Goal: Task Accomplishment & Management: Use online tool/utility

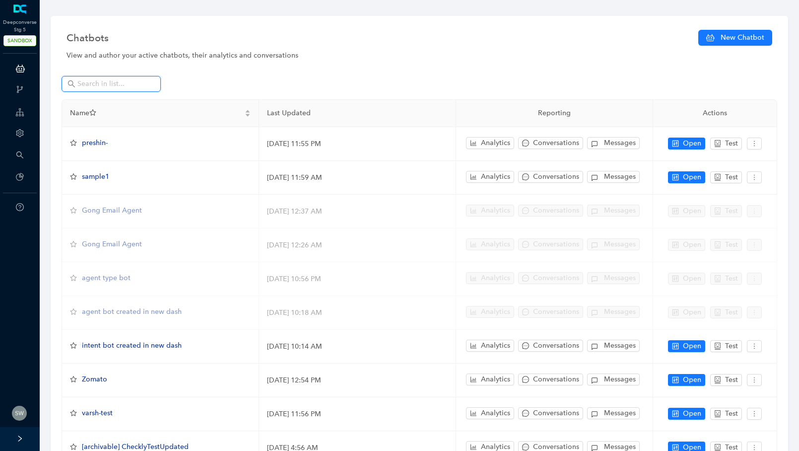
click at [113, 83] on input "text" at bounding box center [111, 83] width 69 height 11
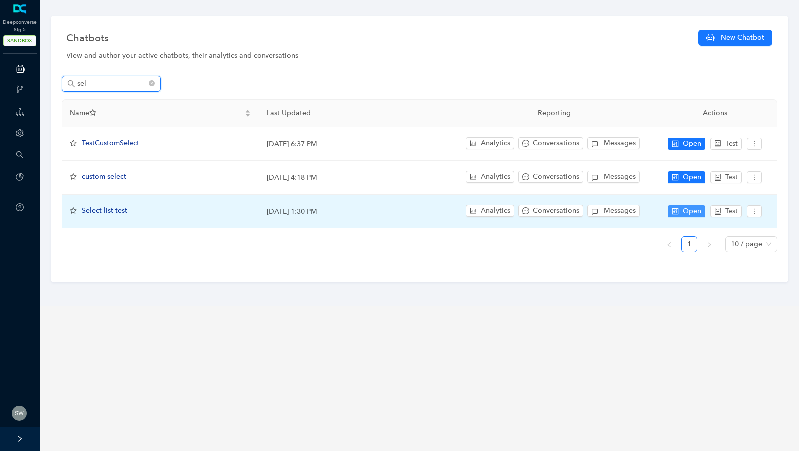
type input "sel"
click at [681, 210] on button "Open" at bounding box center [686, 211] width 37 height 12
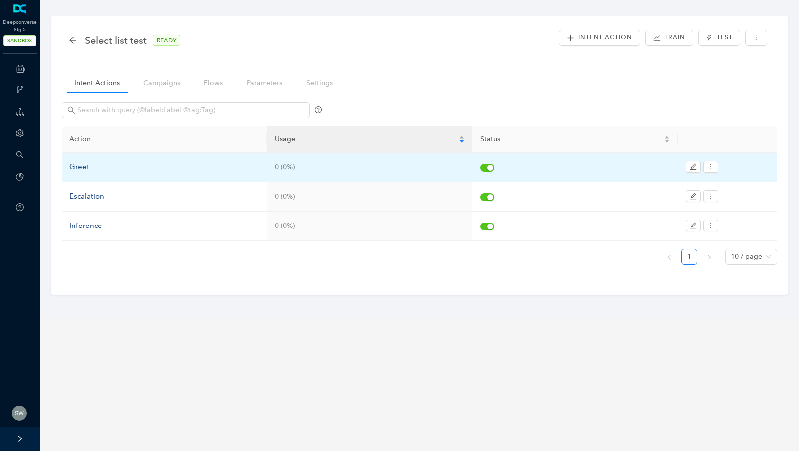
click at [70, 170] on div "Greet" at bounding box center [164, 167] width 190 height 12
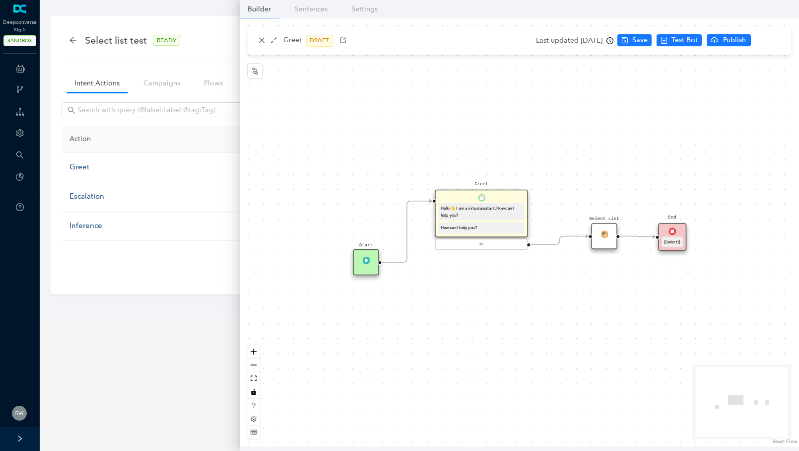
click at [609, 231] on div "Select List" at bounding box center [604, 236] width 26 height 26
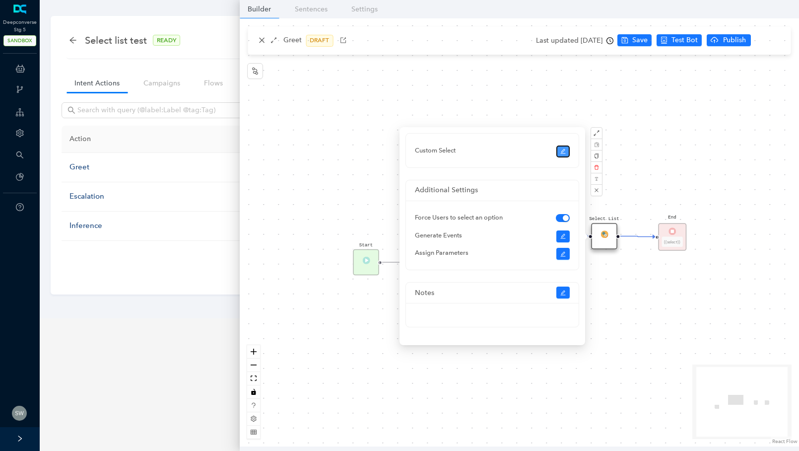
click at [565, 152] on icon "edit" at bounding box center [563, 151] width 6 height 6
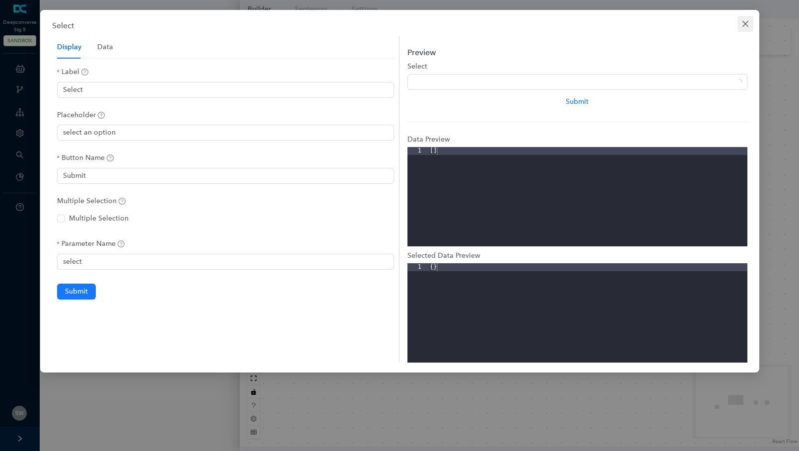
click at [745, 20] on icon "close" at bounding box center [745, 24] width 8 height 8
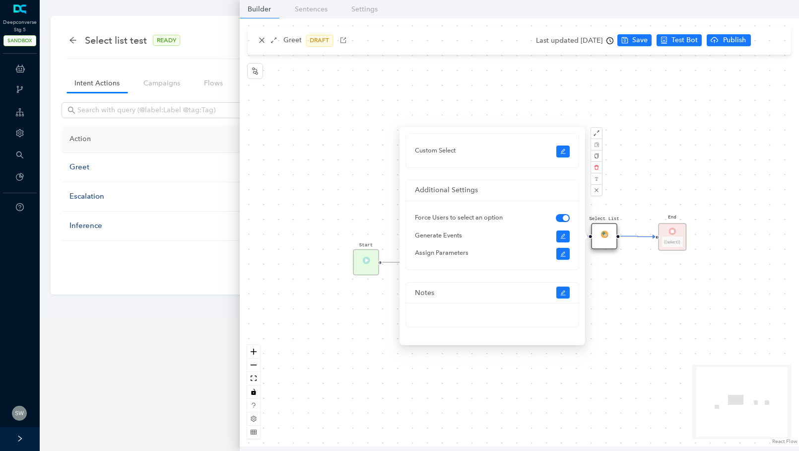
click at [578, 48] on div "Start Greet Hello 👋 I am a virtual assistant. How can I help you? How can I hel…" at bounding box center [519, 232] width 559 height 428
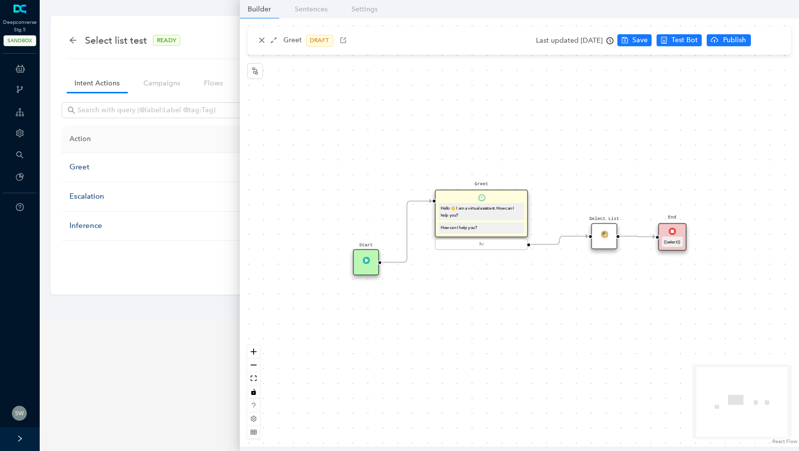
click at [577, 46] on div "Last updated [DATE]" at bounding box center [574, 40] width 77 height 15
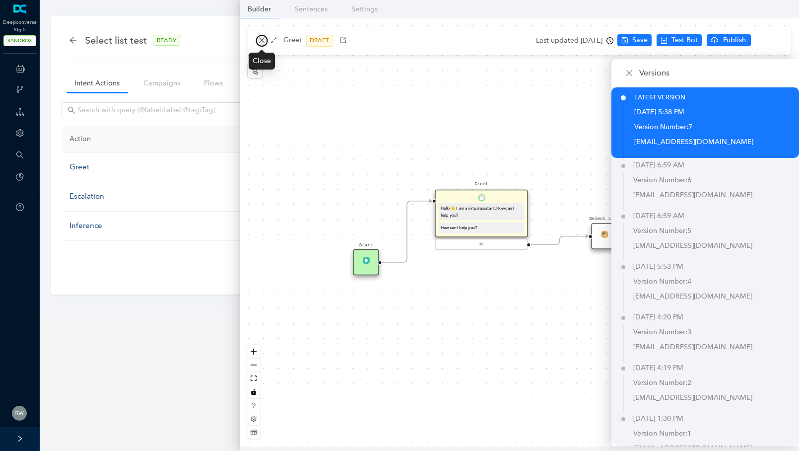
click at [261, 36] on button "button" at bounding box center [262, 41] width 12 height 12
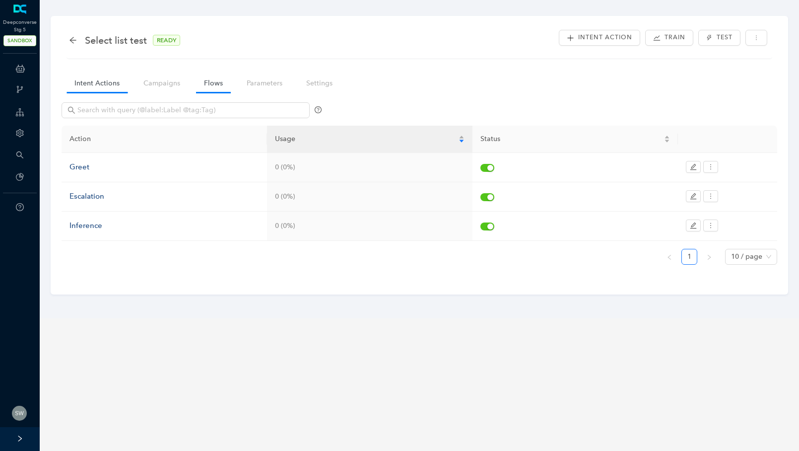
click at [227, 79] on link "Flows" at bounding box center [213, 83] width 35 height 18
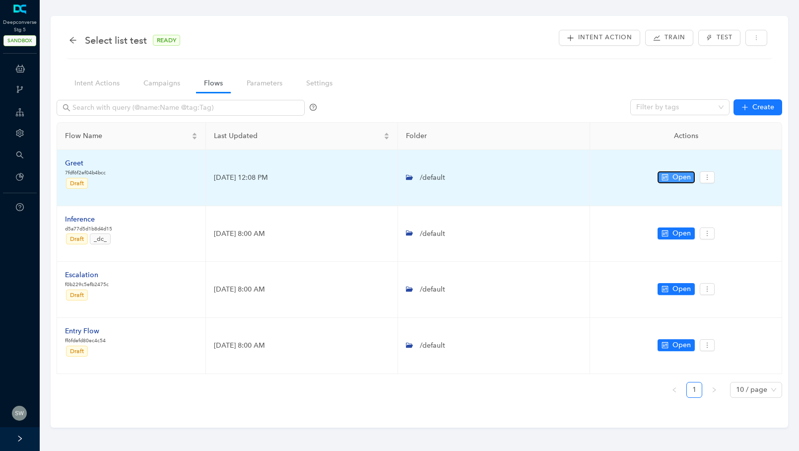
click at [676, 174] on span "Open" at bounding box center [681, 177] width 18 height 11
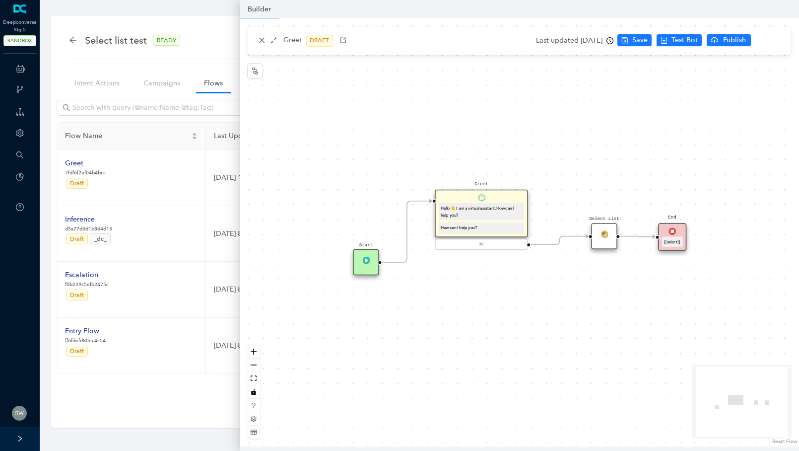
click at [600, 230] on img at bounding box center [603, 233] width 7 height 7
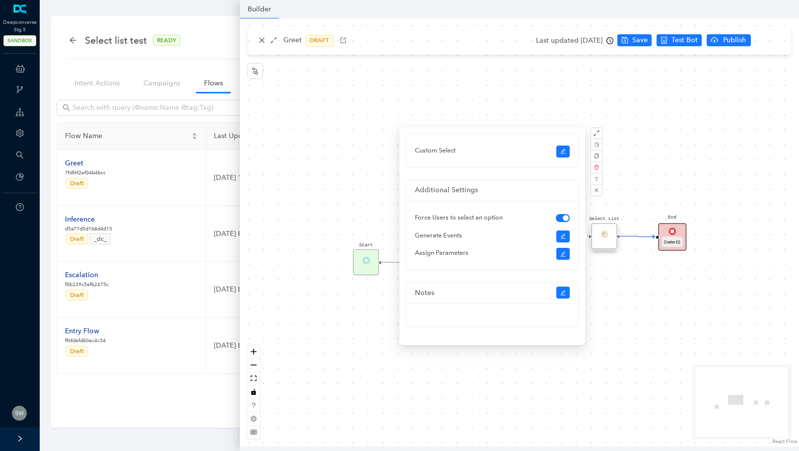
click at [667, 238] on div "End {{select}}" at bounding box center [672, 237] width 28 height 28
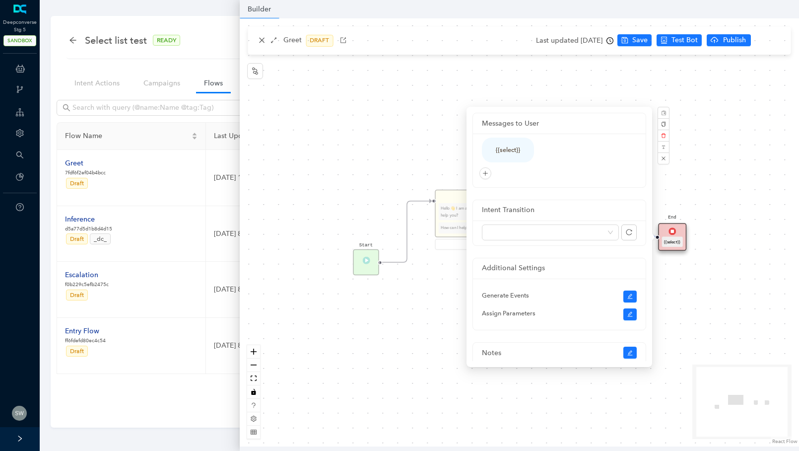
click at [680, 163] on div "Start Greet Hello 👋 I am a virtual assistant. How can I help you? How can I hel…" at bounding box center [519, 232] width 559 height 428
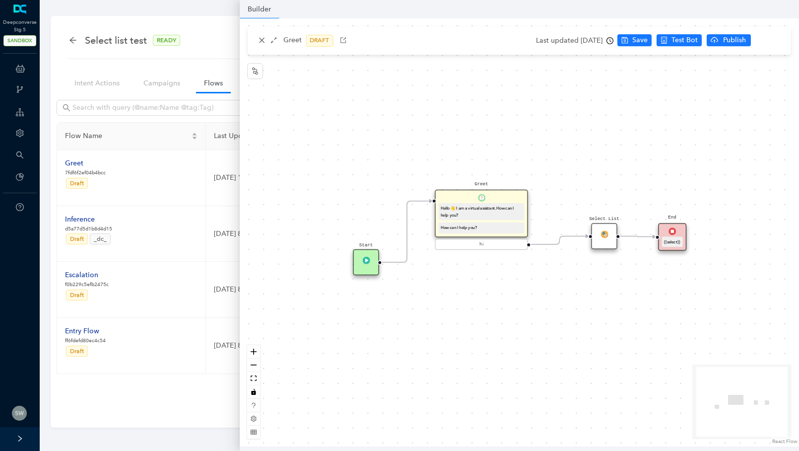
click at [611, 230] on div "Select List" at bounding box center [604, 236] width 26 height 26
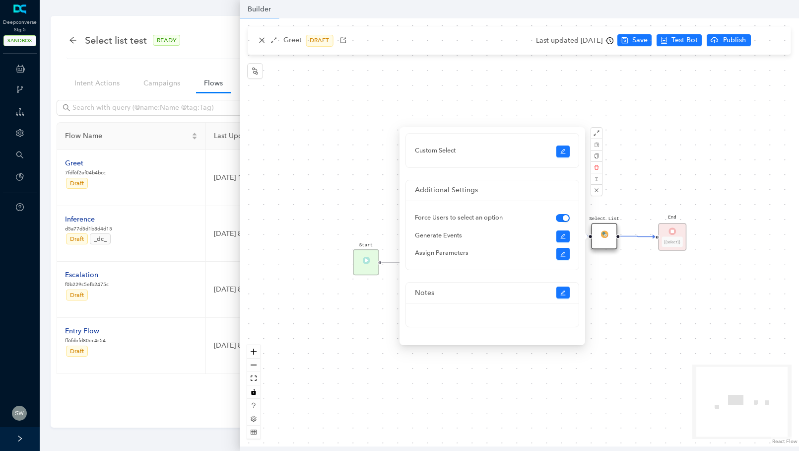
scroll to position [0, 0]
click at [569, 149] on button "button" at bounding box center [563, 151] width 14 height 12
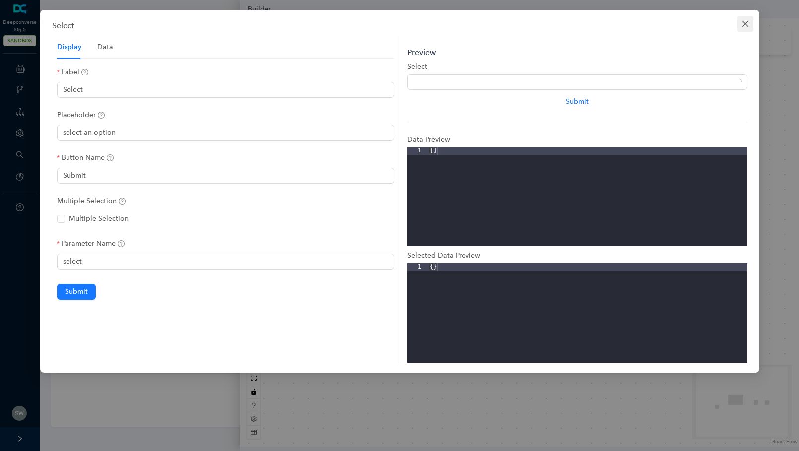
click at [739, 26] on span "Close" at bounding box center [745, 24] width 16 height 8
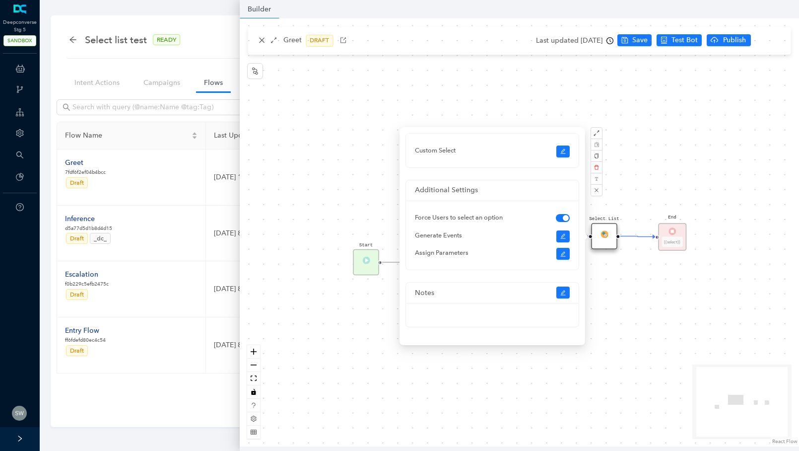
click at [259, 46] on div "Start Greet Hello 👋 I am a virtual assistant. How can I help you? How can I hel…" at bounding box center [519, 232] width 559 height 428
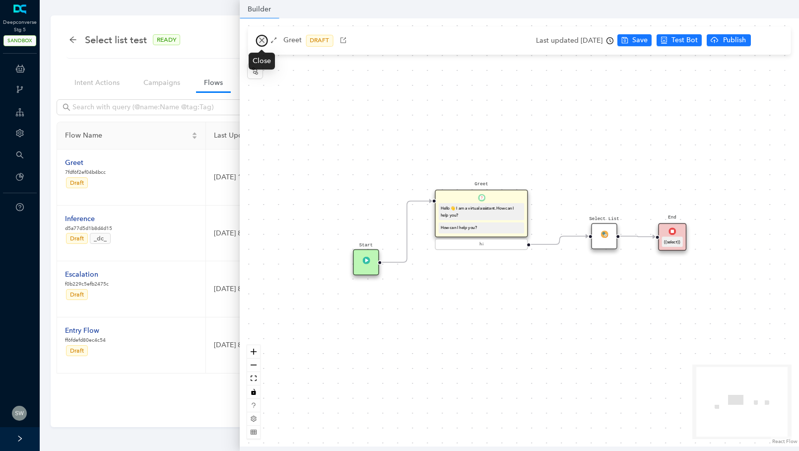
click at [264, 42] on icon "close" at bounding box center [261, 40] width 7 height 7
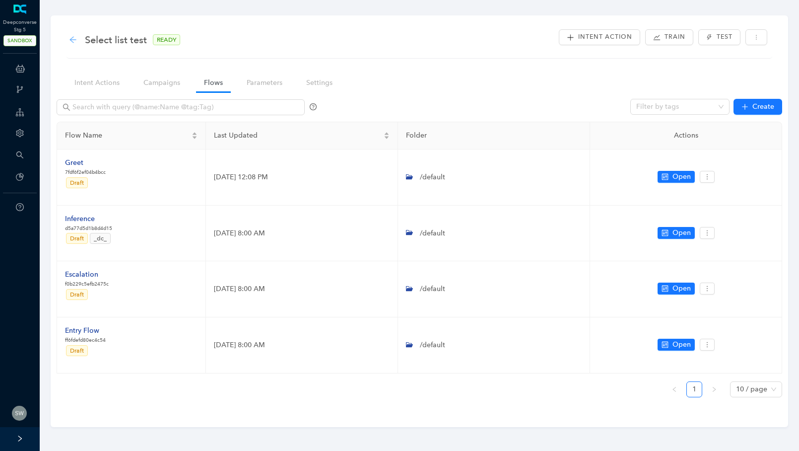
click at [75, 39] on icon "arrow-left" at bounding box center [73, 40] width 8 height 8
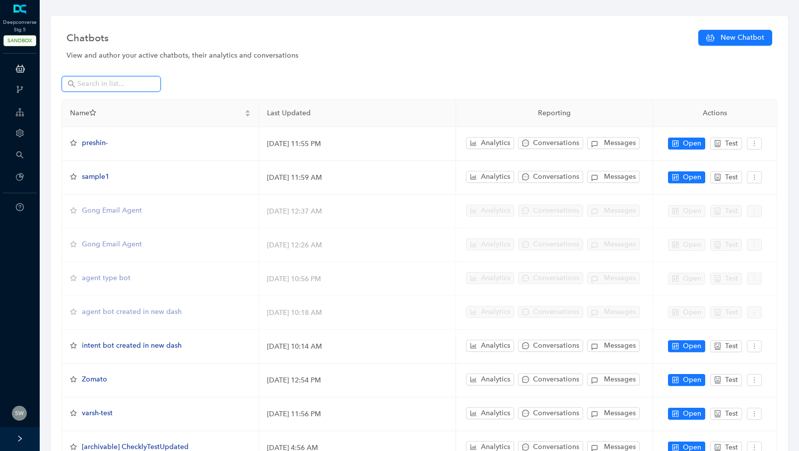
click at [102, 85] on input "text" at bounding box center [111, 83] width 69 height 11
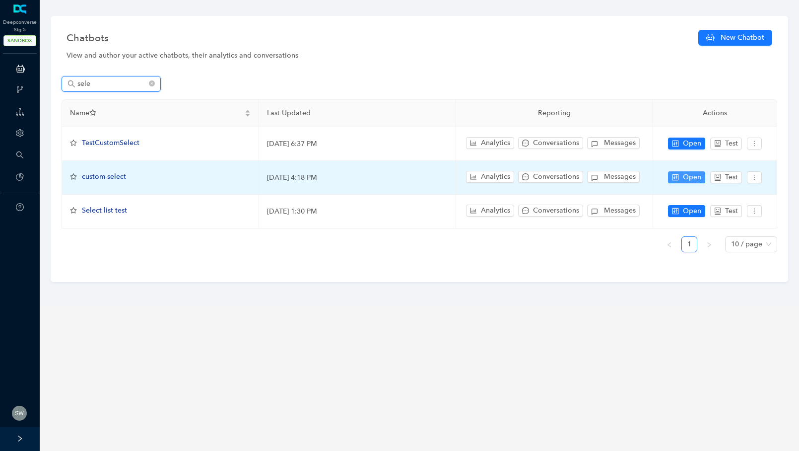
type input "sele"
click at [688, 177] on span "Open" at bounding box center [692, 177] width 18 height 11
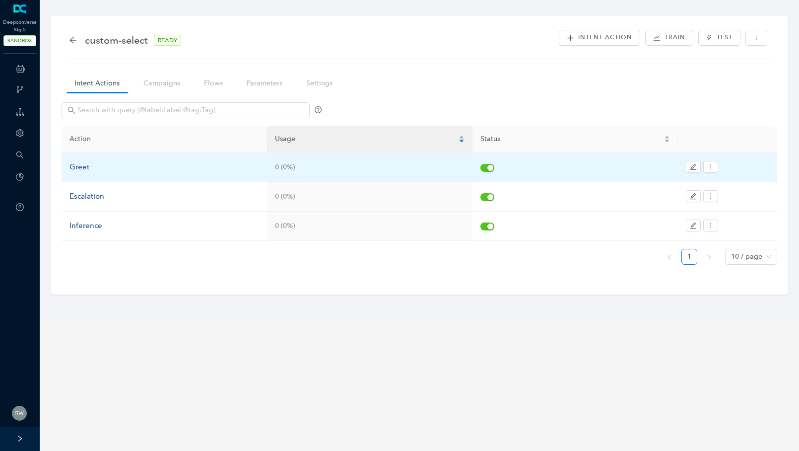
click at [84, 165] on div "Greet" at bounding box center [164, 167] width 190 height 12
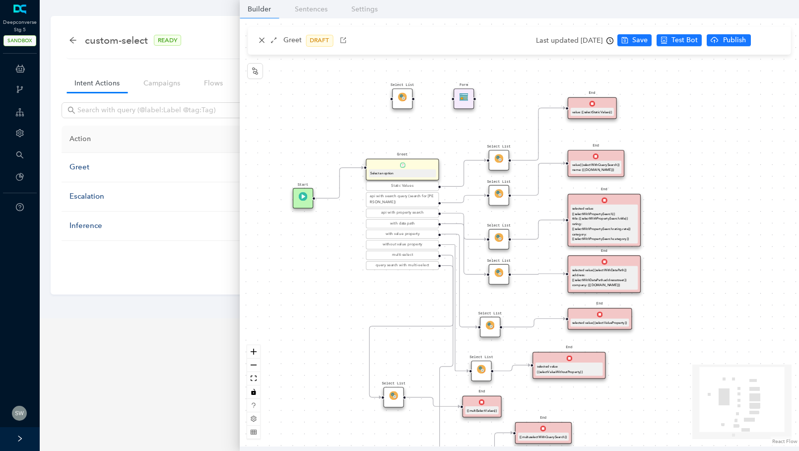
drag, startPoint x: 326, startPoint y: 237, endPoint x: 273, endPoint y: 287, distance: 73.0
click at [273, 287] on div "Select List Select List Select List End selected value {{selectValueWithoutProp…" at bounding box center [519, 232] width 559 height 428
click at [499, 166] on div "Select List" at bounding box center [499, 160] width 20 height 20
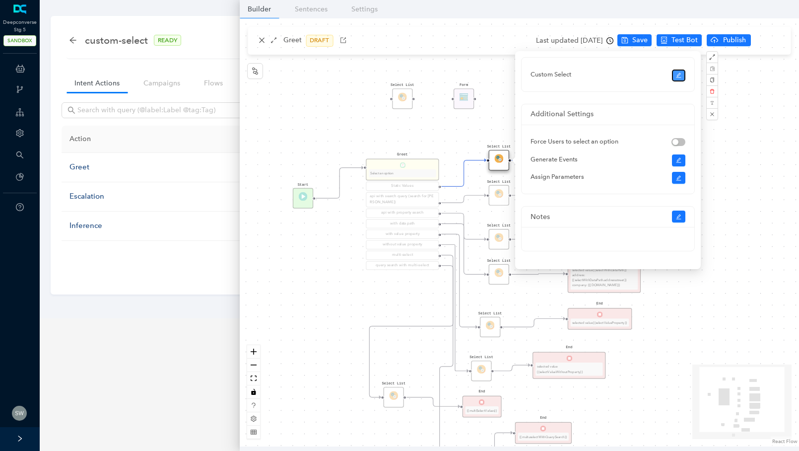
click at [681, 75] on icon "edit" at bounding box center [679, 75] width 6 height 6
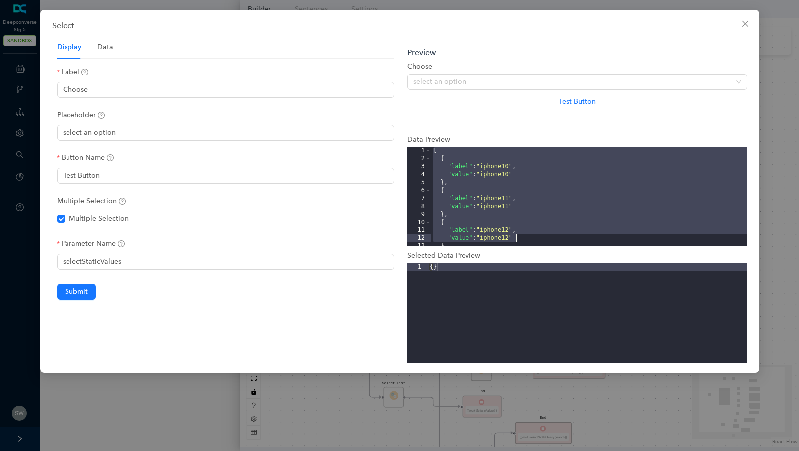
scroll to position [44, 0]
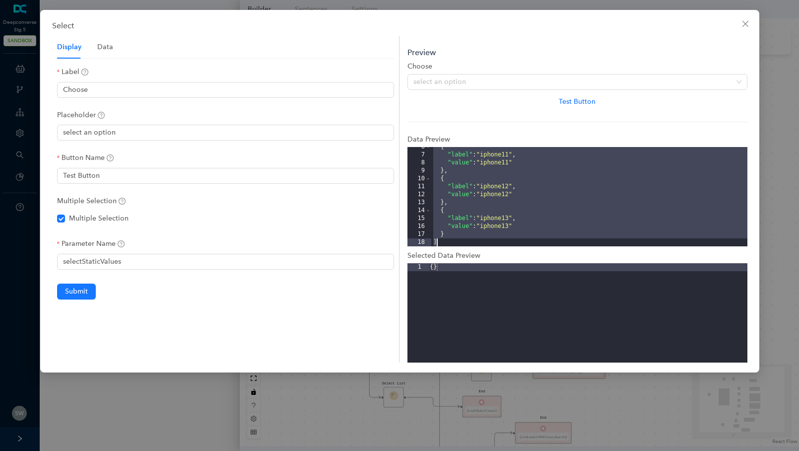
drag, startPoint x: 432, startPoint y: 149, endPoint x: 569, endPoint y: 259, distance: 175.4
click at [569, 259] on div "Preview Choose select an option Test Button Data Preview 6 7 8 9 10 11 12 13 14…" at bounding box center [573, 199] width 348 height 327
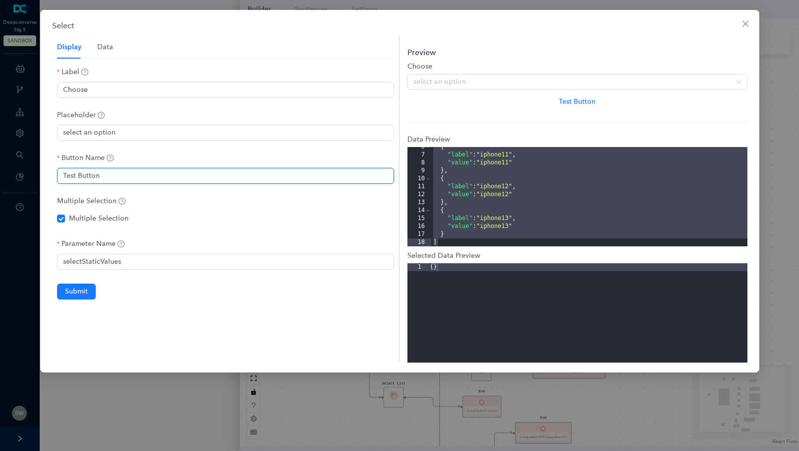
drag, startPoint x: 109, startPoint y: 177, endPoint x: 54, endPoint y: 176, distance: 55.1
click at [54, 176] on div "Display Data Label Choose Placeholder select an option Button Name Test Button …" at bounding box center [226, 199] width 348 height 327
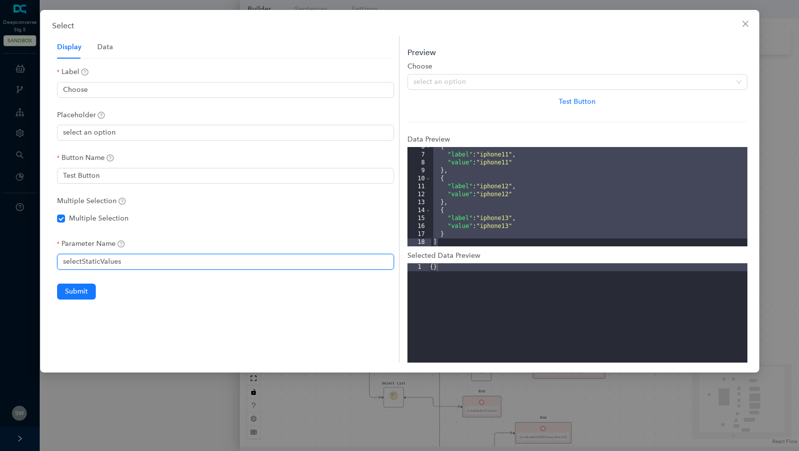
drag, startPoint x: 138, startPoint y: 261, endPoint x: 59, endPoint y: 262, distance: 79.4
click at [59, 262] on input "selectStaticValues" at bounding box center [225, 262] width 337 height 16
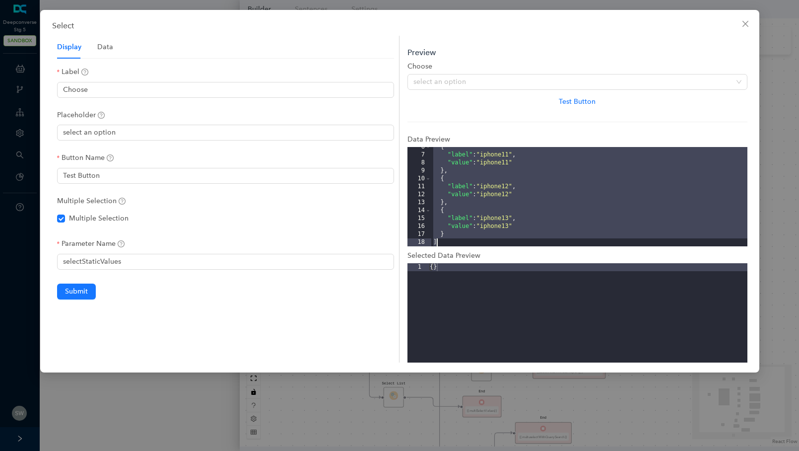
drag, startPoint x: 432, startPoint y: 151, endPoint x: 500, endPoint y: 251, distance: 120.3
click at [500, 251] on div "Preview Choose select an option Test Button Data Preview 6 7 8 9 10 11 12 13 14…" at bounding box center [573, 199] width 348 height 327
click at [487, 231] on div "{ "label" : "iphone11" , "value" : "iphone11" } , { "label" : "iphone12" , "val…" at bounding box center [589, 200] width 316 height 115
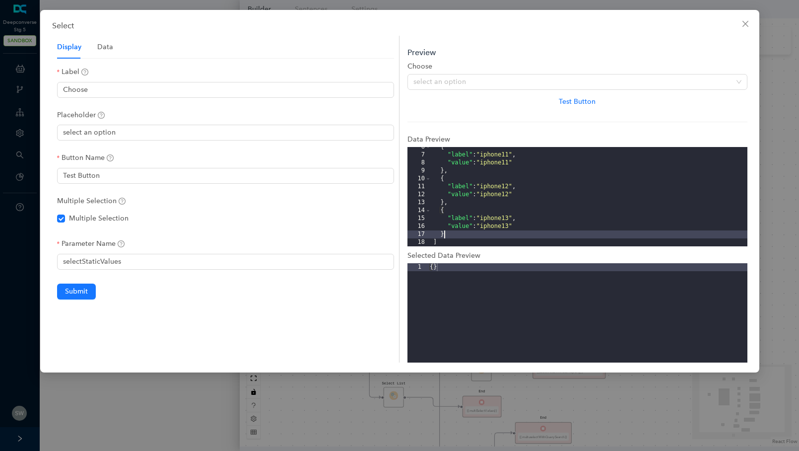
click at [597, 178] on div "{ "label" : "iphone11" , "value" : "iphone11" } , { "label" : "iphone12" , "val…" at bounding box center [589, 200] width 316 height 115
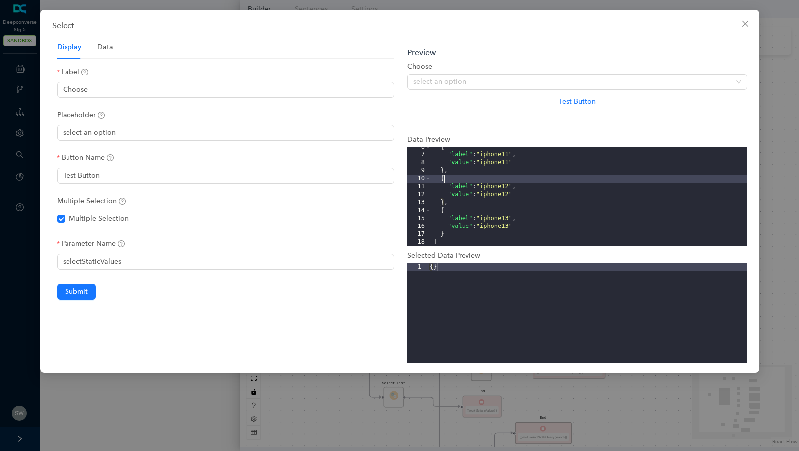
click at [597, 178] on div "{ "label" : "iphone11" , "value" : "iphone11" } , { "label" : "iphone12" , "val…" at bounding box center [589, 200] width 316 height 115
click at [515, 258] on div "{ }" at bounding box center [589, 200] width 316 height 115
click at [436, 268] on div "{ }" at bounding box center [588, 320] width 320 height 115
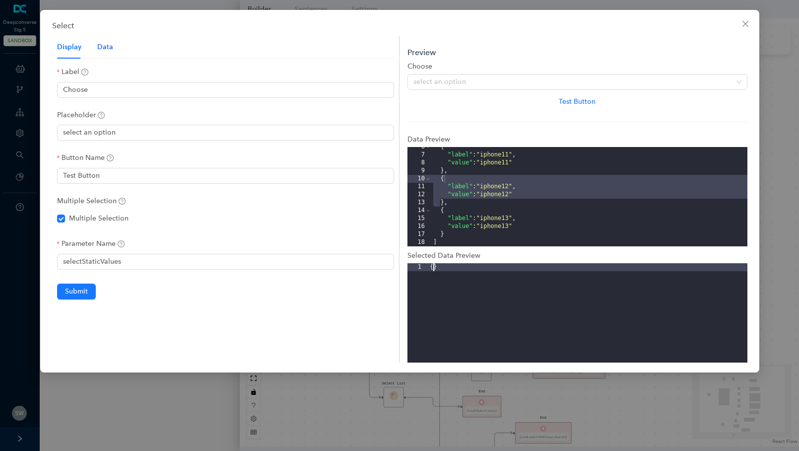
click at [108, 46] on div "Data" at bounding box center [105, 47] width 16 height 11
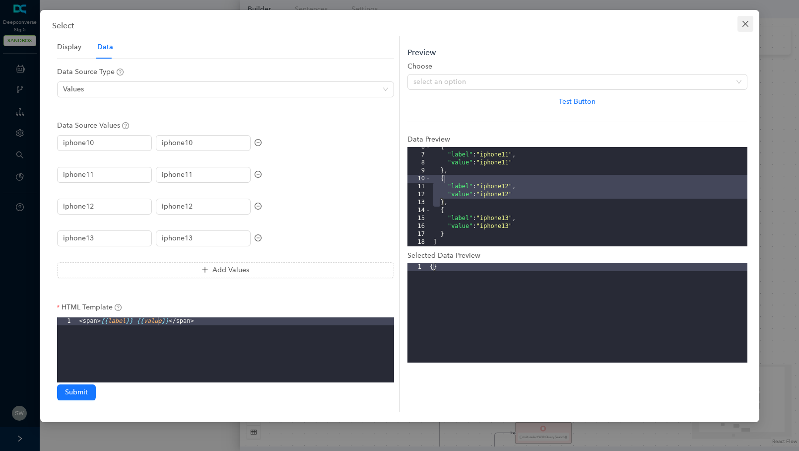
click at [741, 18] on button "Close" at bounding box center [745, 24] width 16 height 16
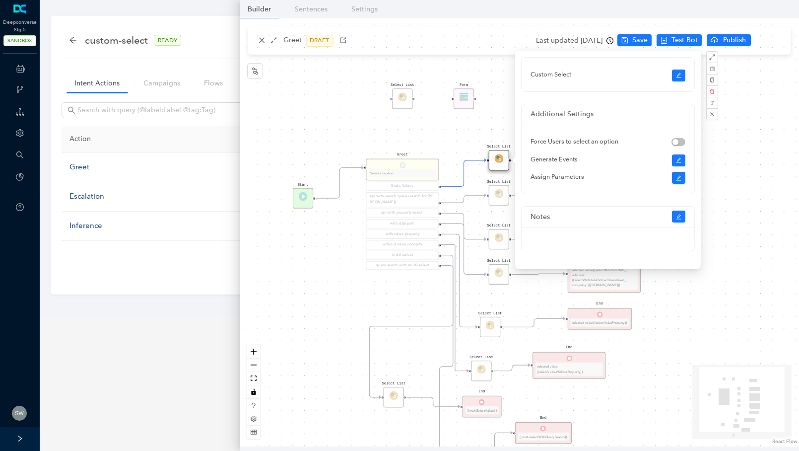
click at [490, 116] on div "Select List Select List Select List End selected value {{selectValueWithoutProp…" at bounding box center [519, 232] width 559 height 428
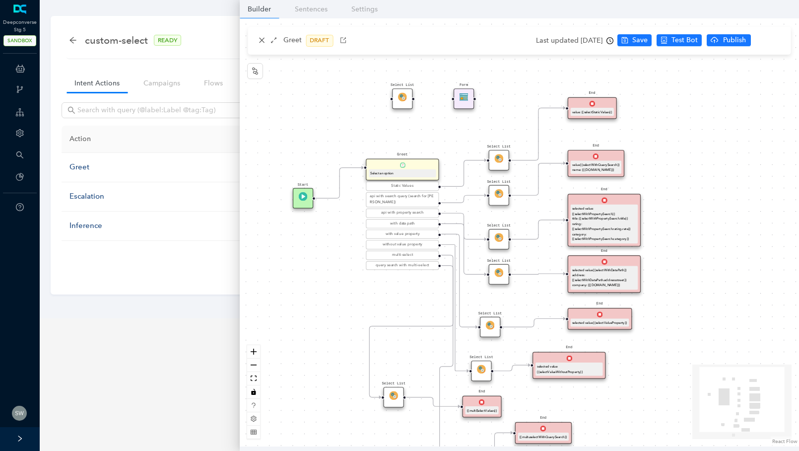
click at [582, 115] on div "value: {{selectStaticValues}}" at bounding box center [592, 112] width 43 height 8
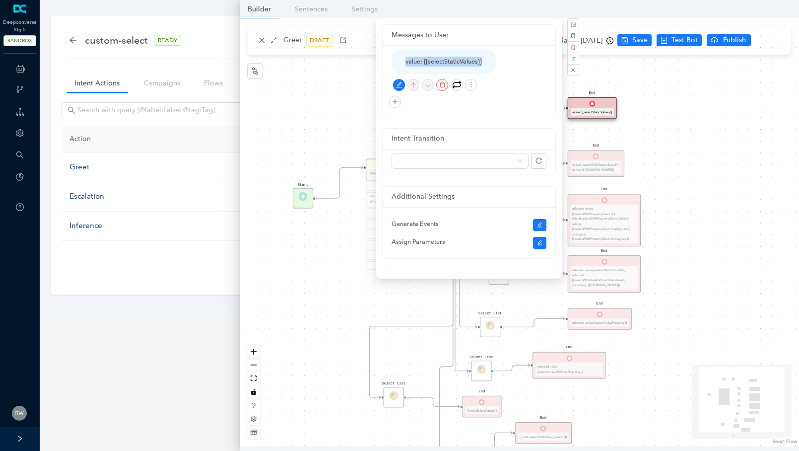
drag, startPoint x: 482, startPoint y: 61, endPoint x: 402, endPoint y: 65, distance: 79.5
click at [402, 65] on div "value: {{selectStaticValues}}" at bounding box center [444, 61] width 104 height 25
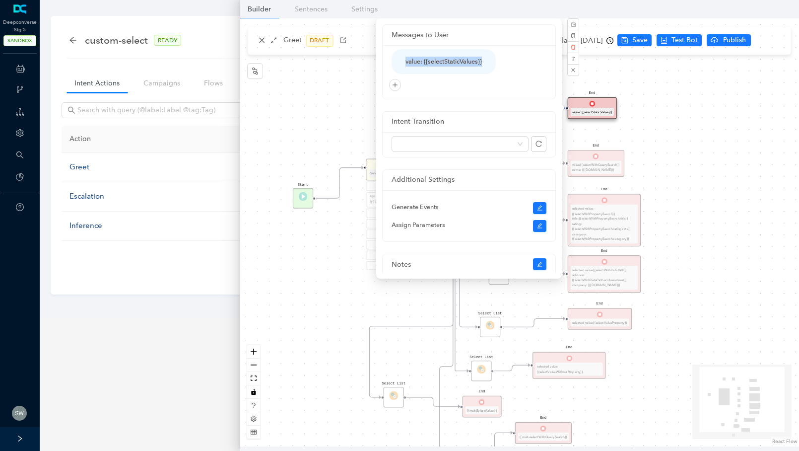
copy div "value: {{selectStaticValues}}"
click at [568, 73] on button "button" at bounding box center [573, 70] width 12 height 12
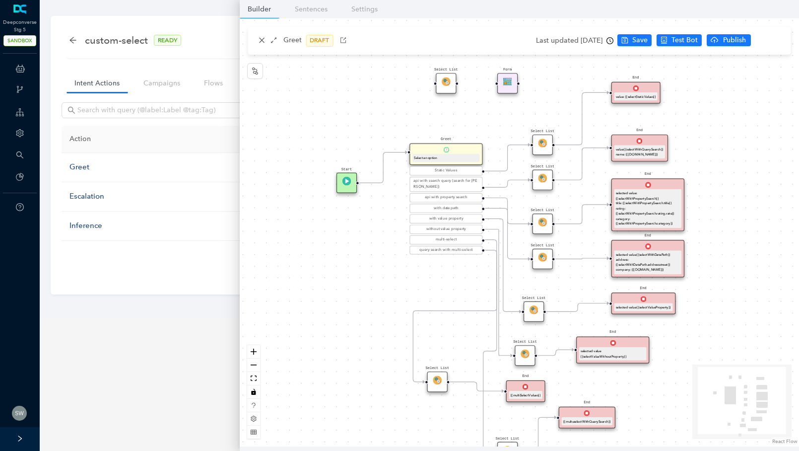
drag, startPoint x: 698, startPoint y: 173, endPoint x: 741, endPoint y: 158, distance: 46.3
click at [741, 158] on div "Select List Select List Select List End selected value {{selectValueWithoutProp…" at bounding box center [519, 232] width 559 height 428
drag, startPoint x: 426, startPoint y: 187, endPoint x: 401, endPoint y: 156, distance: 39.5
click at [401, 157] on div "Static Values api with search query (search for [PERSON_NAME]) api with propert…" at bounding box center [437, 201] width 73 height 88
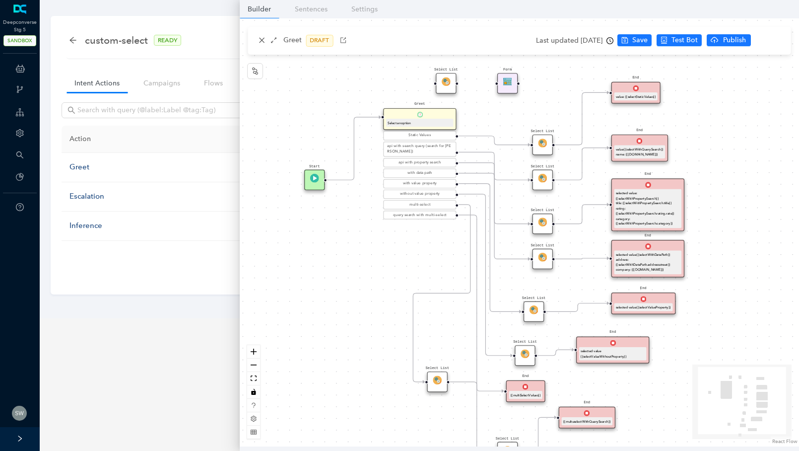
drag, startPoint x: 341, startPoint y: 186, endPoint x: 309, endPoint y: 185, distance: 31.8
click at [310, 185] on div "Start" at bounding box center [314, 180] width 20 height 20
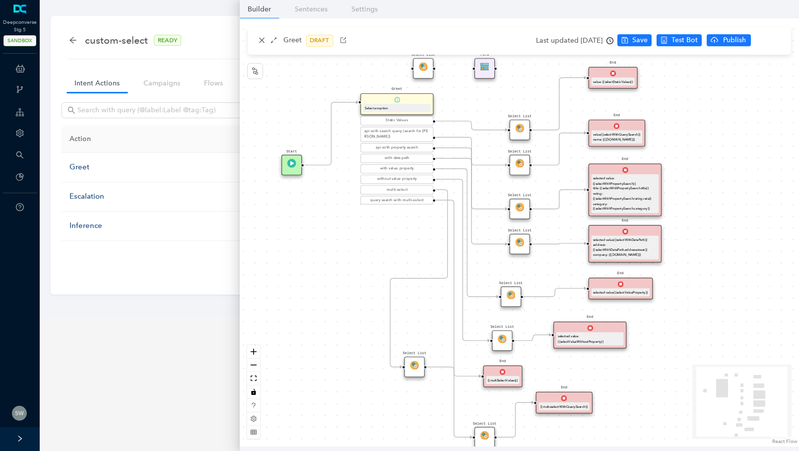
drag, startPoint x: 375, startPoint y: 131, endPoint x: 354, endPoint y: 117, distance: 24.9
click at [354, 117] on div "Select List Select List Select List End selected value {{selectValueWithoutProp…" at bounding box center [519, 232] width 559 height 428
drag, startPoint x: 386, startPoint y: 145, endPoint x: 362, endPoint y: 135, distance: 25.3
click at [362, 145] on div "api with property search" at bounding box center [396, 148] width 69 height 6
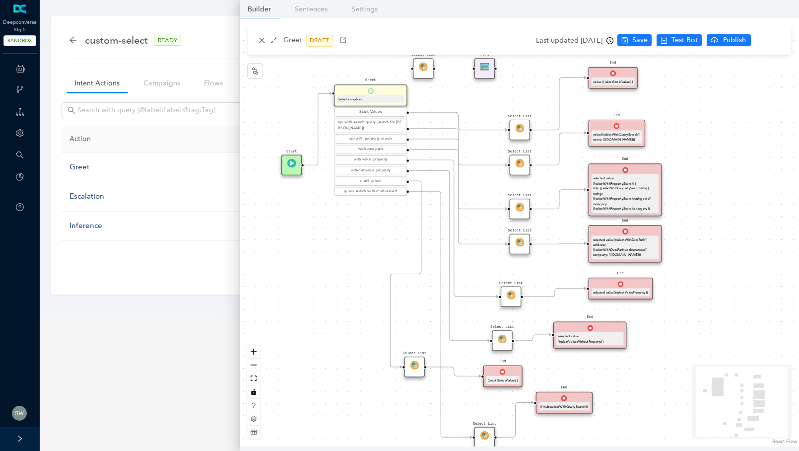
click at [568, 40] on div "Last updated [DATE]" at bounding box center [574, 40] width 77 height 15
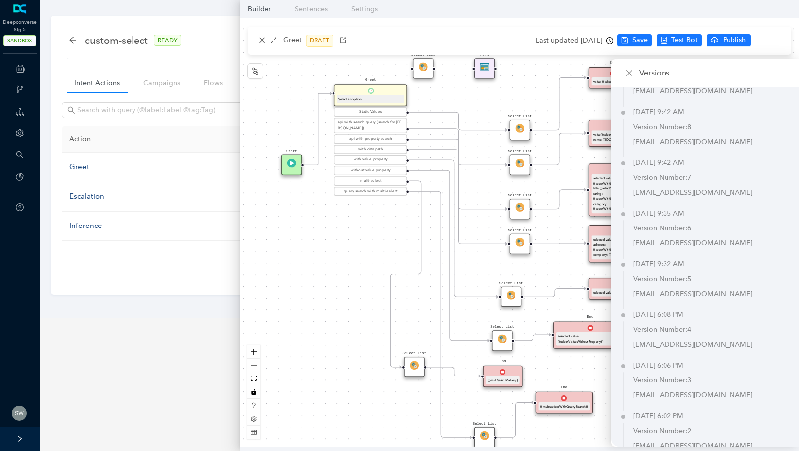
scroll to position [2141, 0]
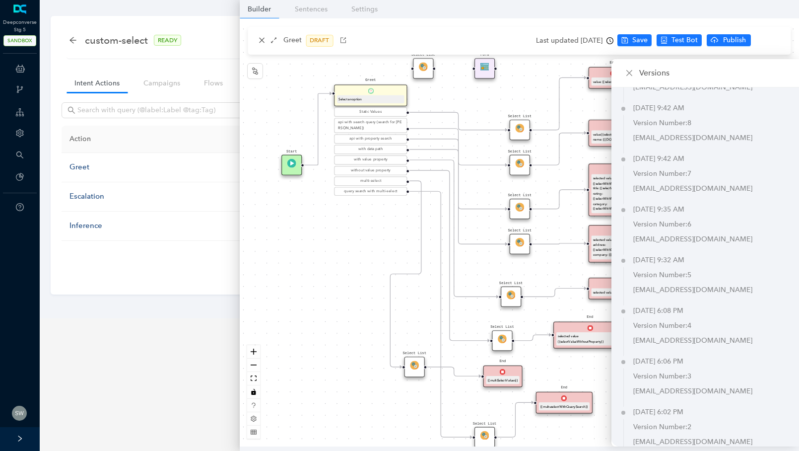
click at [515, 79] on div "Select List Select List Select List End selected value {{selectValueWithoutProp…" at bounding box center [519, 232] width 559 height 428
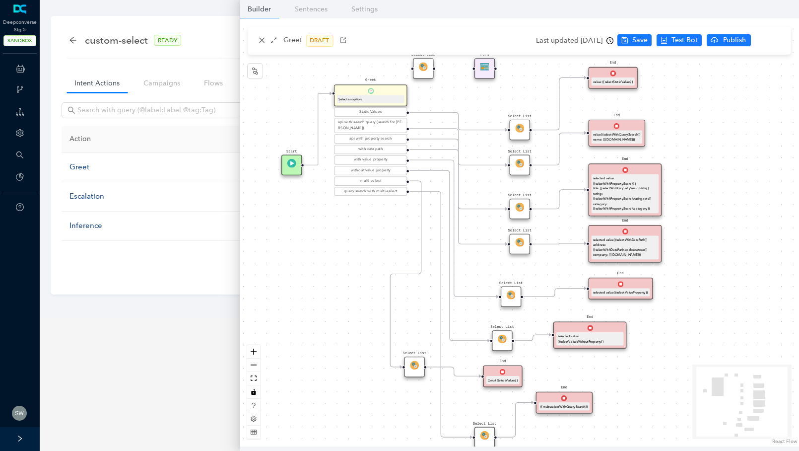
click at [524, 134] on div "Select List" at bounding box center [520, 130] width 20 height 20
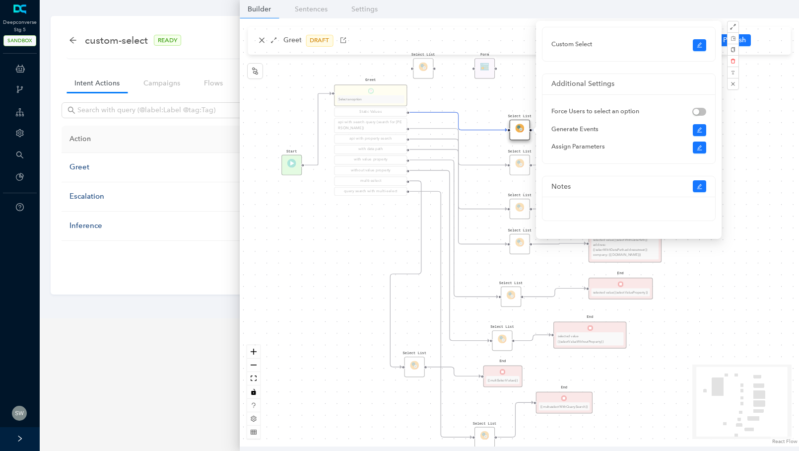
click at [514, 86] on div "Select List Select List Select List End selected value {{selectValueWithoutProp…" at bounding box center [519, 232] width 559 height 428
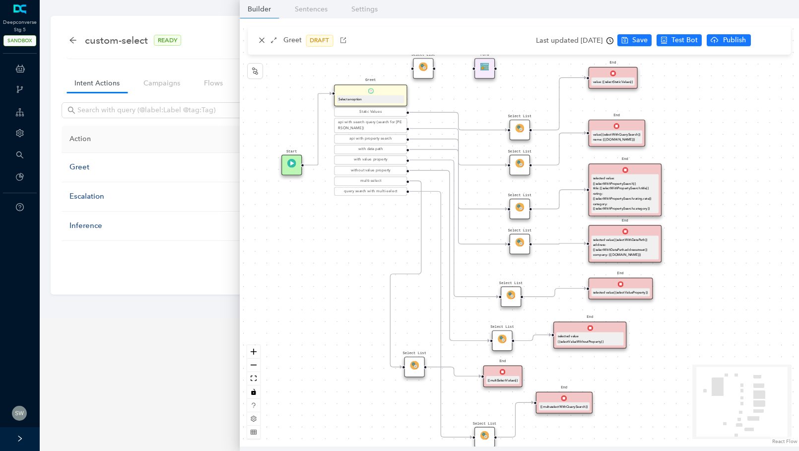
click at [394, 128] on div "api with search query (search for [PERSON_NAME])" at bounding box center [370, 125] width 69 height 11
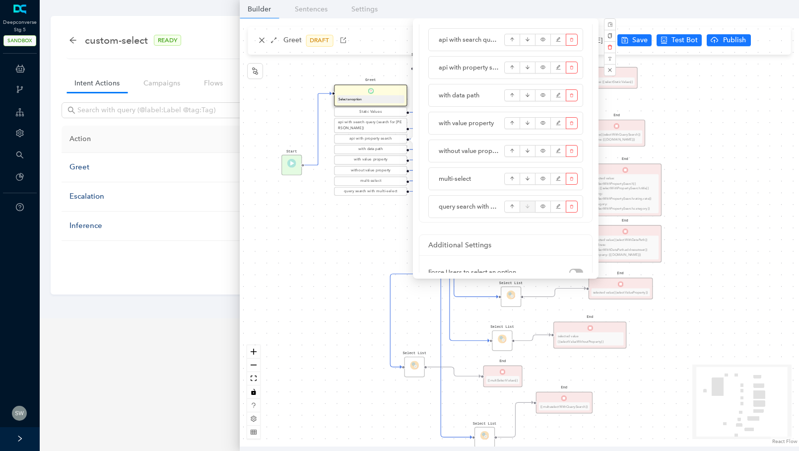
scroll to position [129, 0]
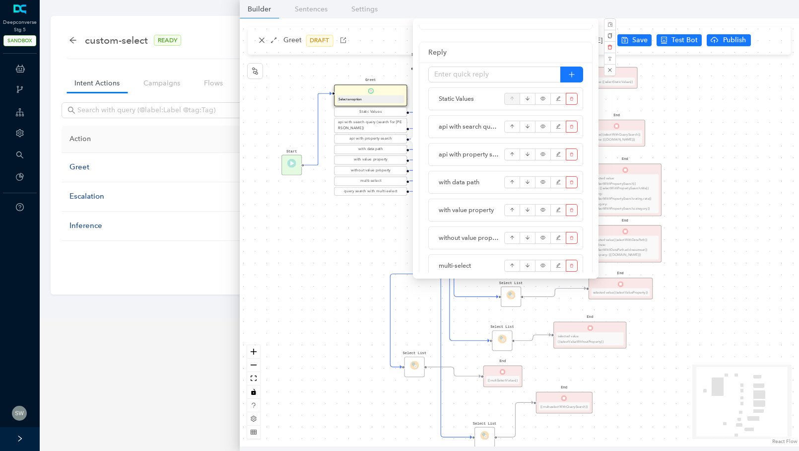
click at [379, 211] on div "Select List Select List Select List End selected value {{selectValueWithoutProp…" at bounding box center [519, 232] width 559 height 428
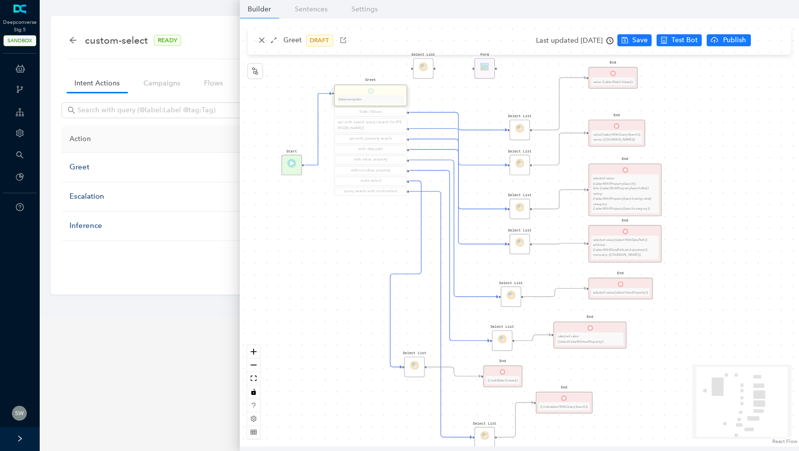
scroll to position [0, 0]
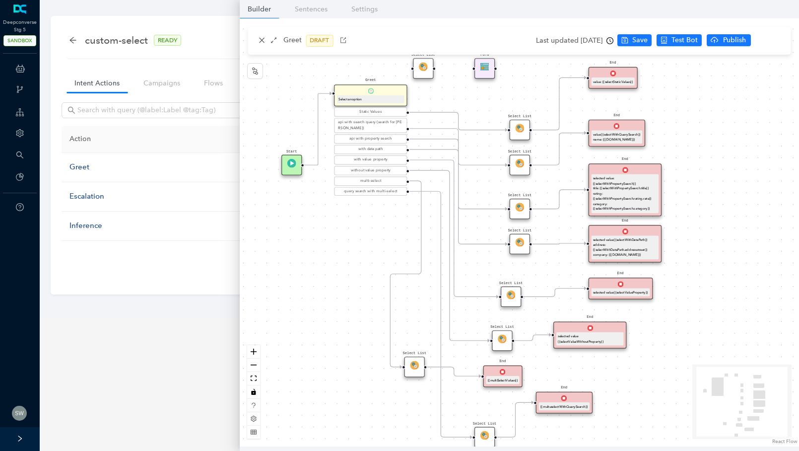
click at [521, 163] on img at bounding box center [519, 163] width 9 height 9
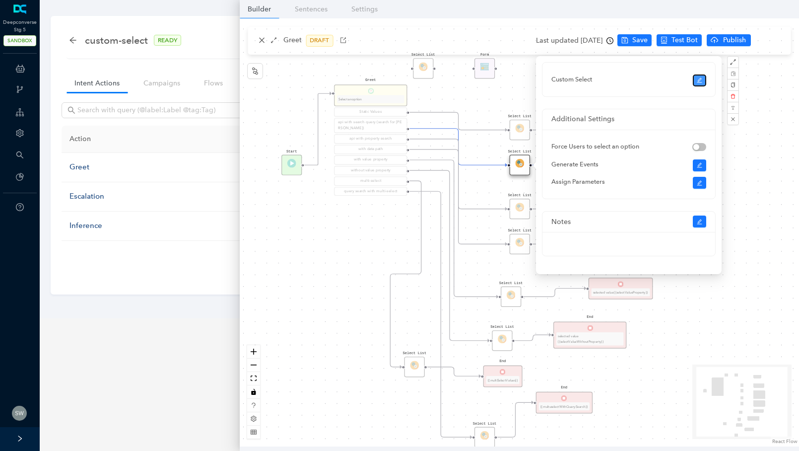
click at [695, 79] on button "button" at bounding box center [700, 80] width 14 height 12
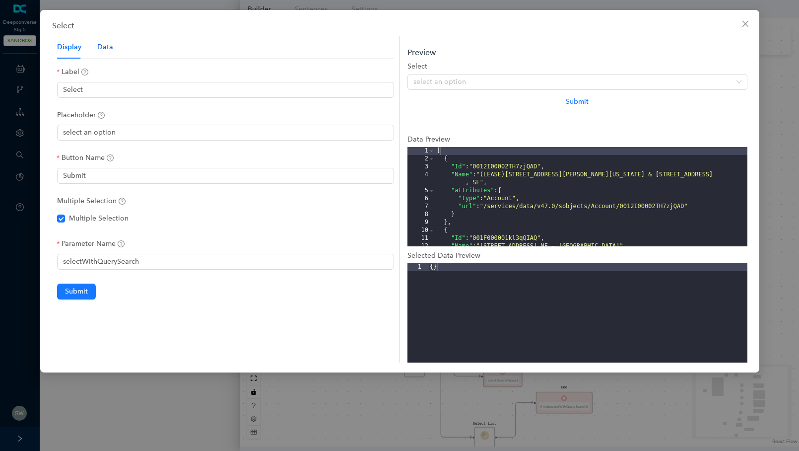
click at [109, 46] on div "Data" at bounding box center [105, 47] width 16 height 11
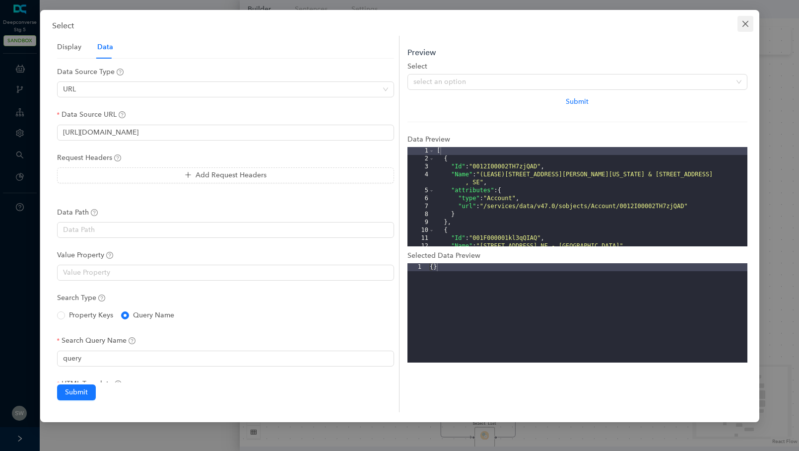
click at [740, 21] on span "Close" at bounding box center [745, 24] width 16 height 8
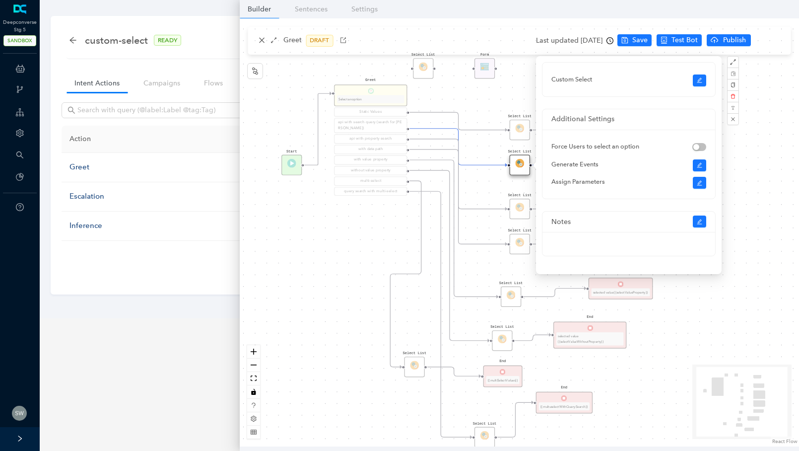
click at [475, 186] on div "Select List Select List Select List End selected value {{selectValueWithoutProp…" at bounding box center [519, 232] width 559 height 428
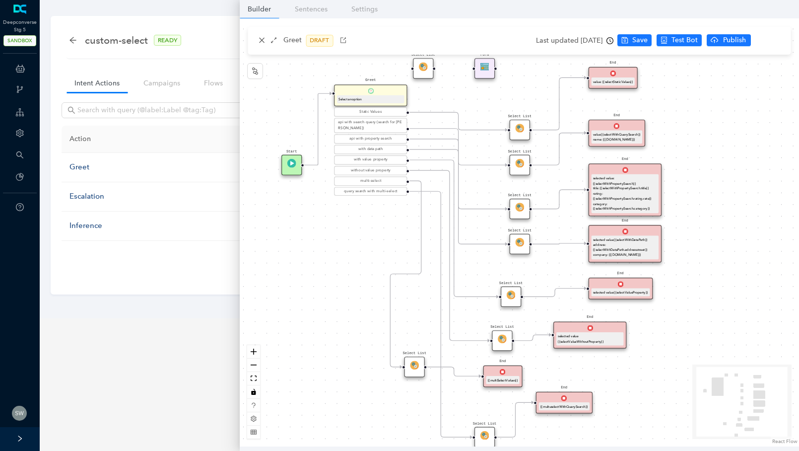
click at [521, 213] on div "Select List" at bounding box center [520, 208] width 20 height 20
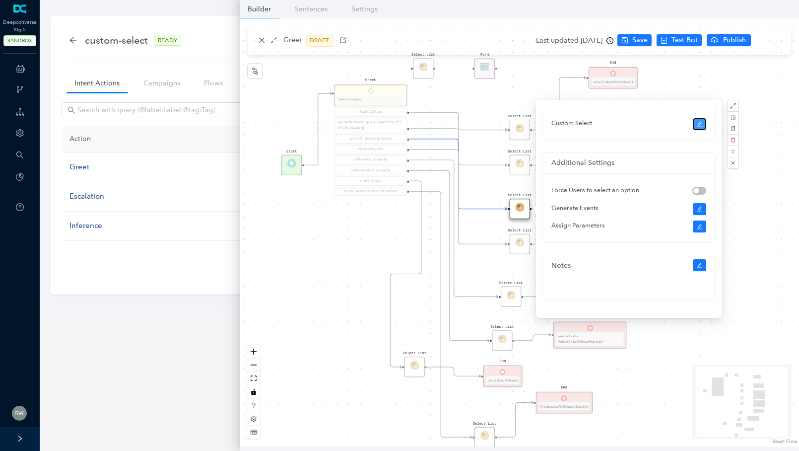
click at [698, 120] on button "button" at bounding box center [700, 124] width 14 height 12
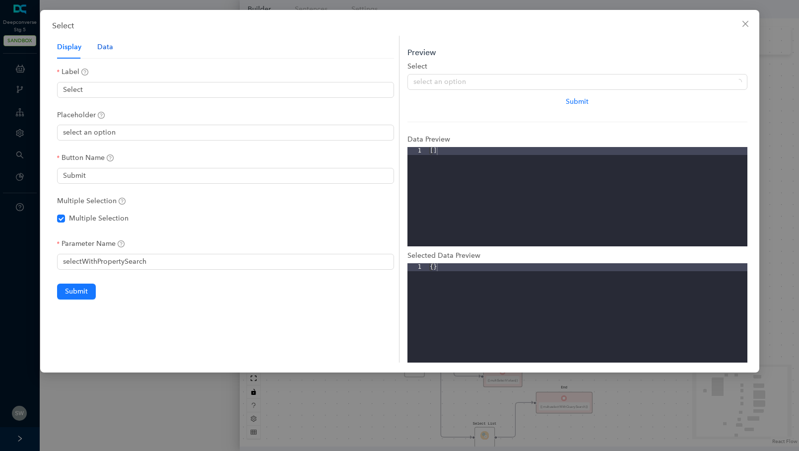
click at [103, 46] on div "Data" at bounding box center [105, 47] width 16 height 11
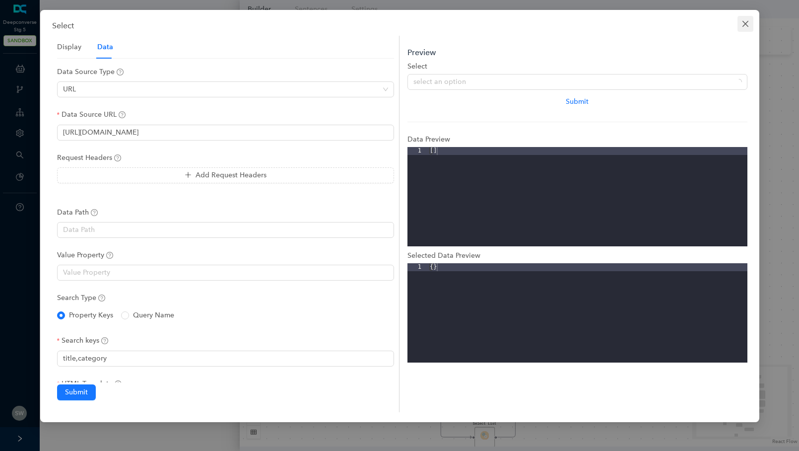
click at [746, 27] on icon "close" at bounding box center [745, 24] width 8 height 8
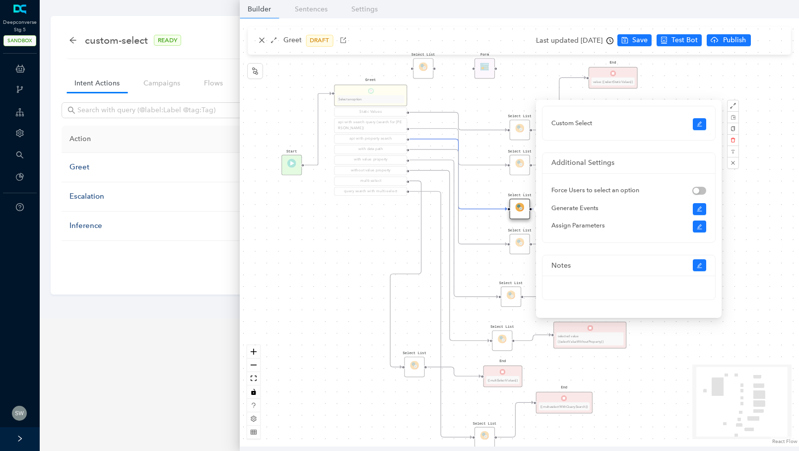
click at [325, 250] on div "Select List Select List Select List End selected value {{selectValueWithoutProp…" at bounding box center [519, 232] width 559 height 428
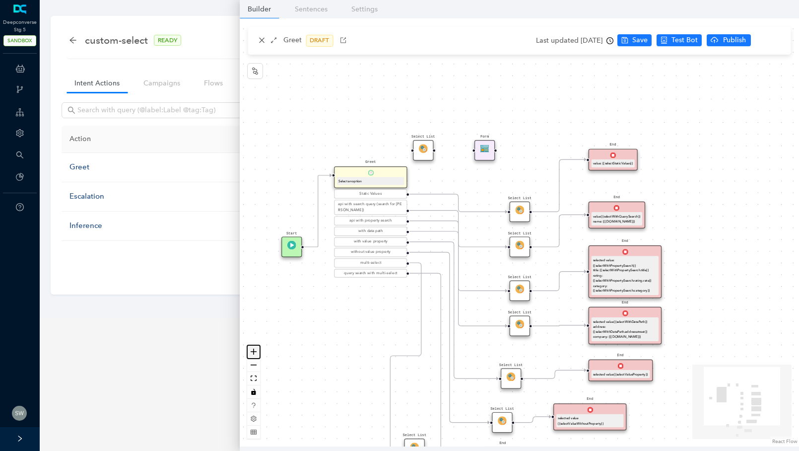
click at [258, 353] on button "zoom in" at bounding box center [253, 351] width 13 height 13
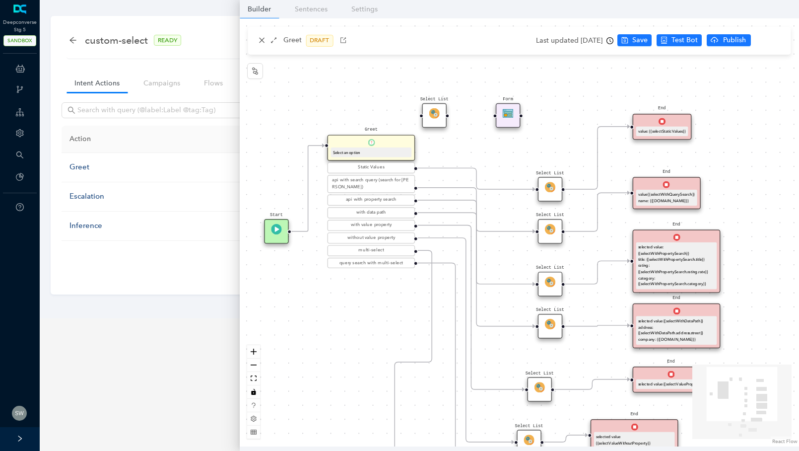
drag, startPoint x: 354, startPoint y: 318, endPoint x: 385, endPoint y: 299, distance: 35.4
click at [385, 299] on div "Select List Select List Select List End selected value {{selectValueWithoutProp…" at bounding box center [519, 232] width 559 height 428
click at [547, 235] on div "Select List" at bounding box center [550, 231] width 24 height 24
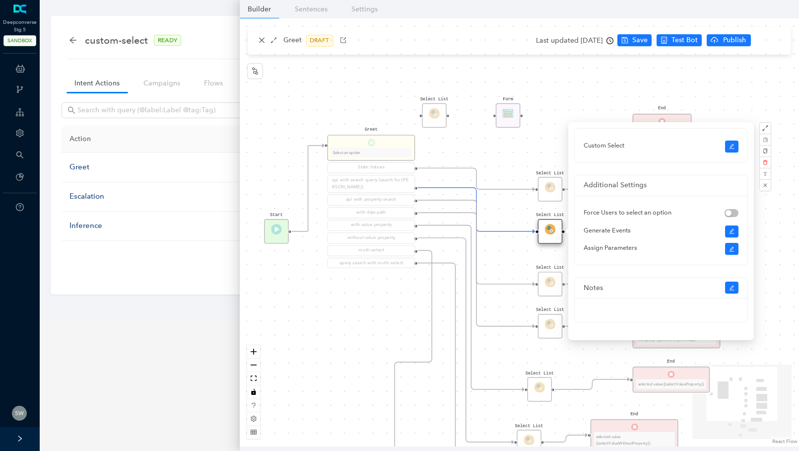
click at [501, 154] on div "Select List Select List Select List End selected value {{selectValueWithoutProp…" at bounding box center [519, 232] width 559 height 428
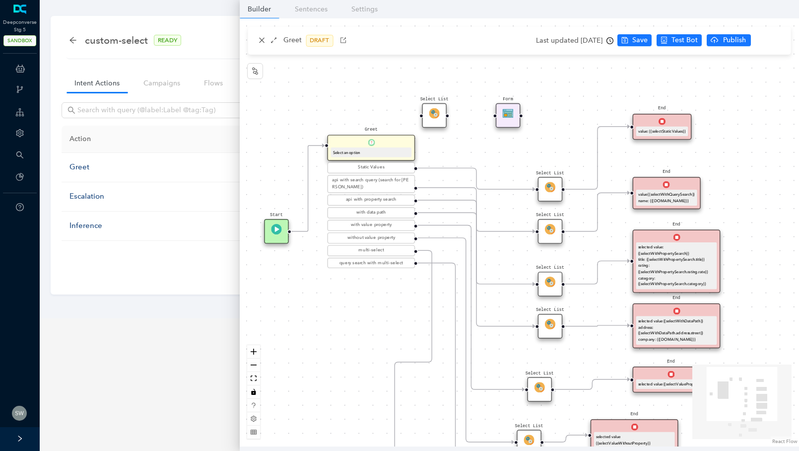
click at [548, 226] on img at bounding box center [550, 229] width 10 height 10
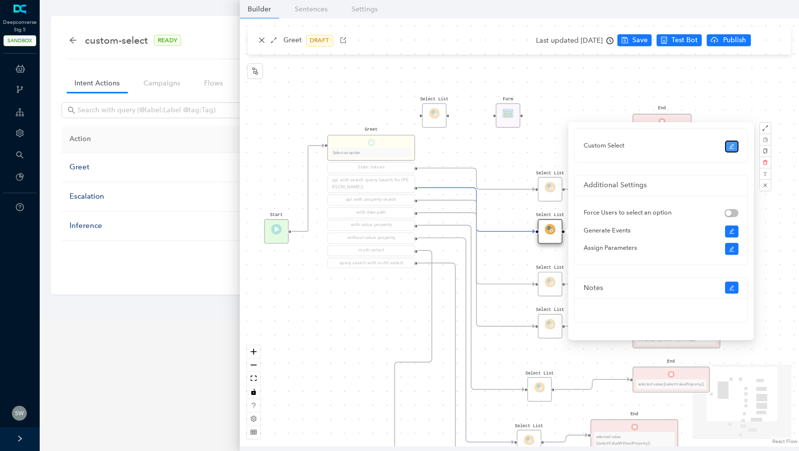
click at [733, 144] on icon "edit" at bounding box center [732, 146] width 6 height 6
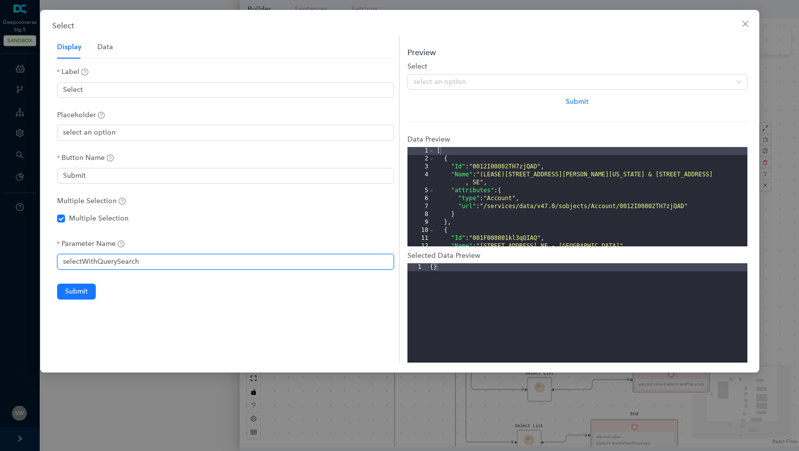
click at [162, 256] on input "selectWithQuerySearch" at bounding box center [225, 262] width 337 height 16
drag, startPoint x: 144, startPoint y: 263, endPoint x: 52, endPoint y: 261, distance: 92.3
click at [52, 261] on div "Display Data Label Select Placeholder select an option Button Name Submit Multi…" at bounding box center [226, 199] width 348 height 327
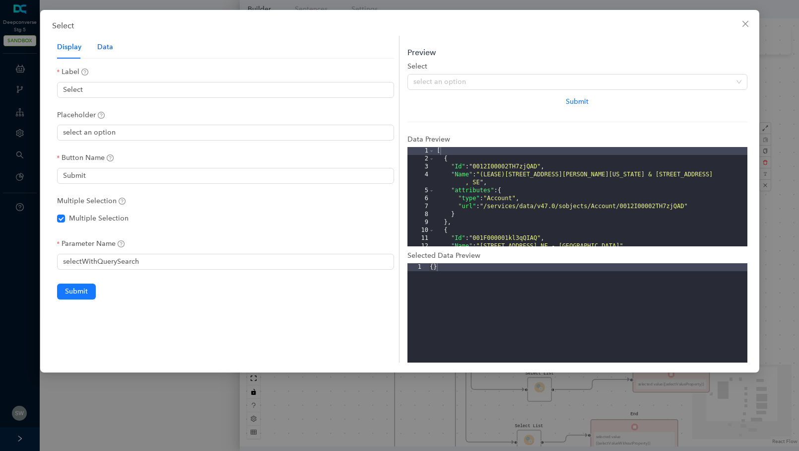
click at [105, 48] on div "Data" at bounding box center [105, 47] width 16 height 11
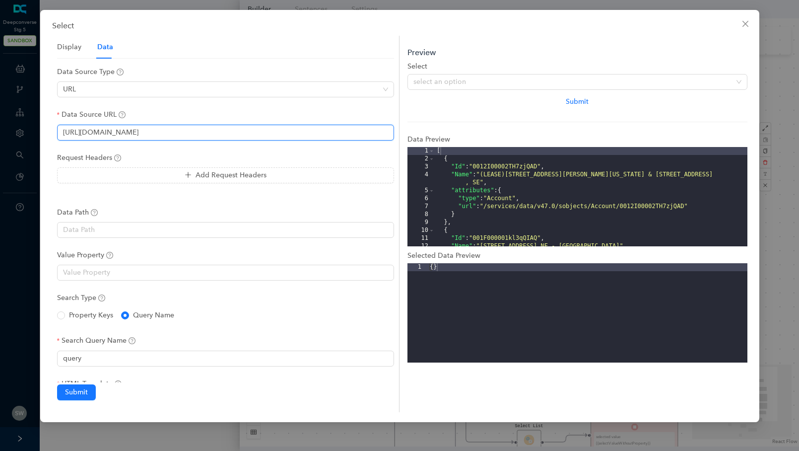
drag, startPoint x: 276, startPoint y: 131, endPoint x: 61, endPoint y: 133, distance: 214.9
click at [61, 133] on input "[URL][DOMAIN_NAME]" at bounding box center [225, 133] width 337 height 16
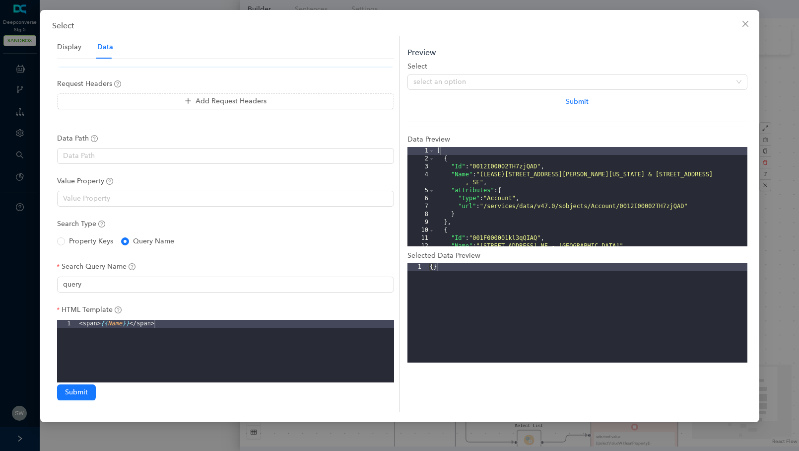
scroll to position [75, 0]
drag, startPoint x: 163, startPoint y: 321, endPoint x: 73, endPoint y: 318, distance: 89.9
click at [73, 318] on div "1 < span > {{ Name }} </ span > XXXXXXXXXXXXXXXXXXXXXXXXXXXXXXXXXXXXXXXXXXXXXXX…" at bounding box center [225, 367] width 337 height 99
click at [744, 18] on button "Close" at bounding box center [745, 24] width 16 height 16
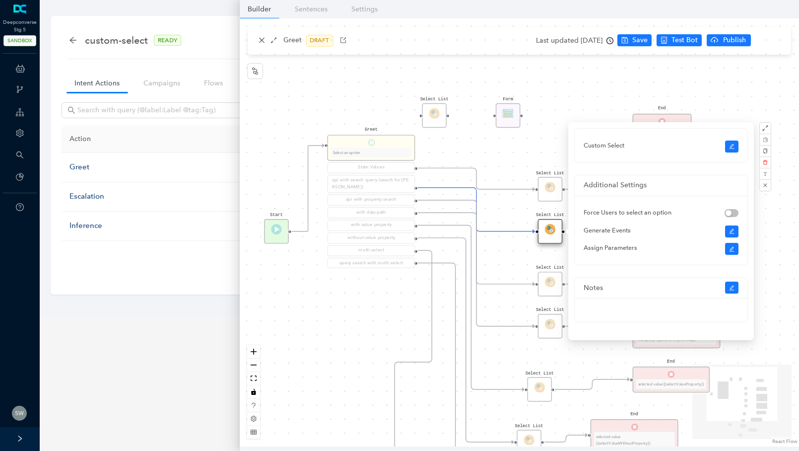
click at [536, 151] on div "Select List Select List Select List End selected value {{selectValueWithoutProp…" at bounding box center [519, 232] width 559 height 428
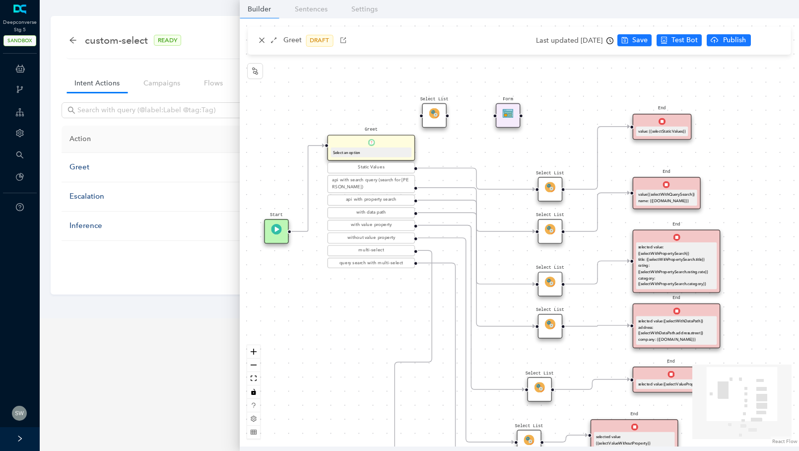
click at [677, 196] on div "value {{selectWithQuerySearch}} name: {{[DOMAIN_NAME]}}" at bounding box center [666, 198] width 57 height 12
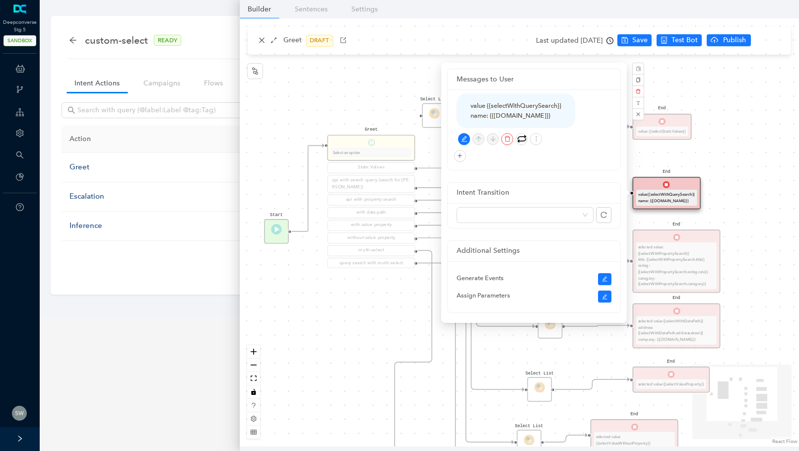
drag, startPoint x: 594, startPoint y: 112, endPoint x: 465, endPoint y: 105, distance: 128.7
click at [465, 105] on div "value {{selectWithQuerySearch}} name: {{[DOMAIN_NAME]}}" at bounding box center [516, 110] width 119 height 35
copy div "value {{selectWithQuerySearch}} name: {{[DOMAIN_NAME]}}"
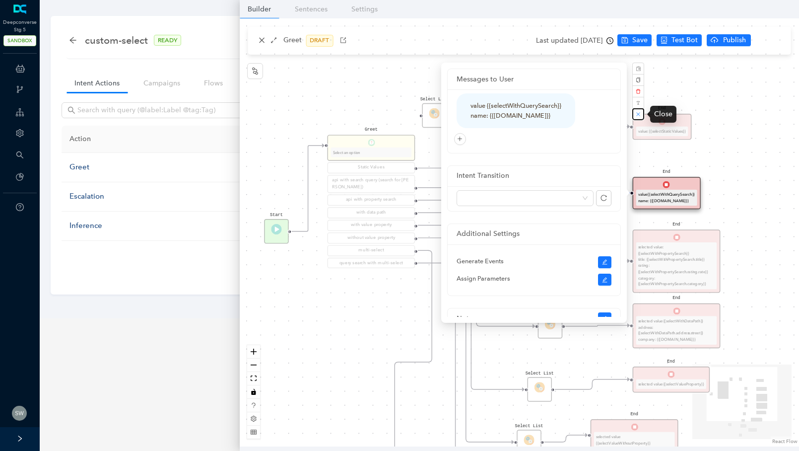
click at [642, 113] on button "button" at bounding box center [638, 114] width 12 height 12
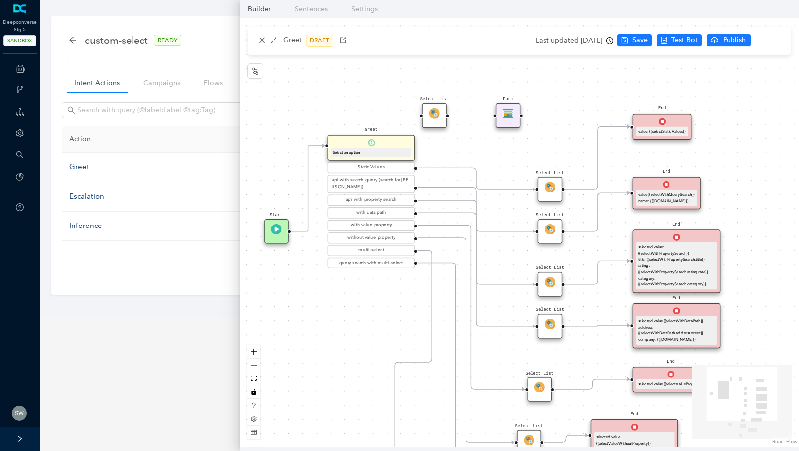
click at [548, 282] on img at bounding box center [550, 281] width 10 height 10
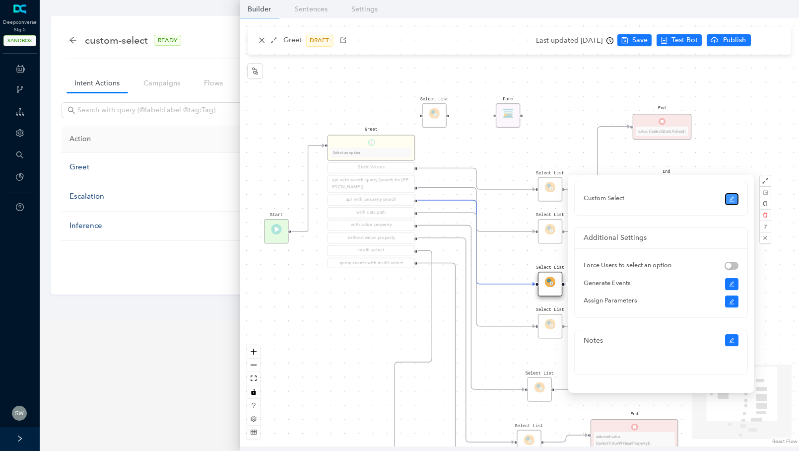
click at [733, 200] on icon "edit" at bounding box center [732, 199] width 6 height 6
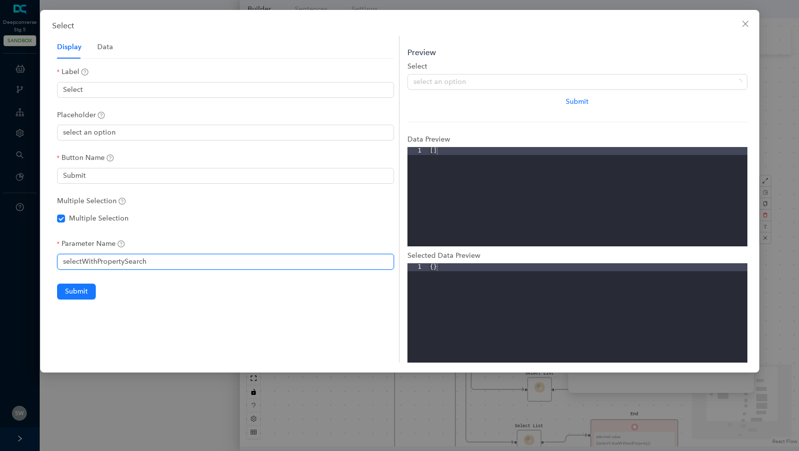
drag, startPoint x: 157, startPoint y: 261, endPoint x: 63, endPoint y: 263, distance: 93.8
click at [63, 263] on input "selectWithPropertySearch" at bounding box center [225, 262] width 337 height 16
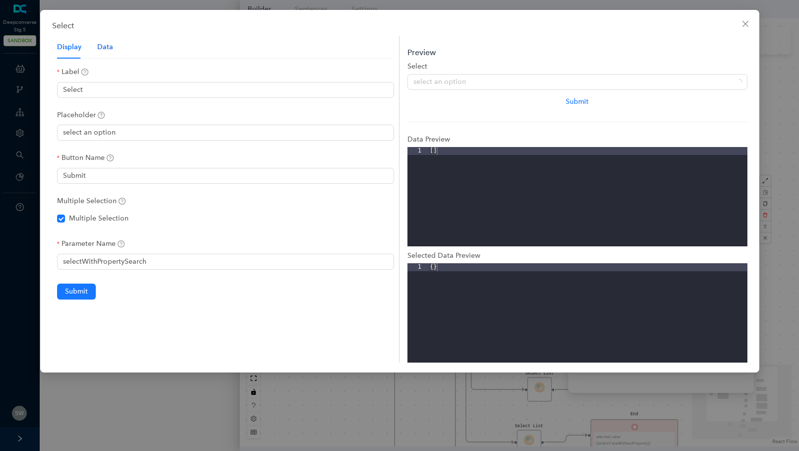
click at [111, 46] on div "Data" at bounding box center [105, 47] width 16 height 11
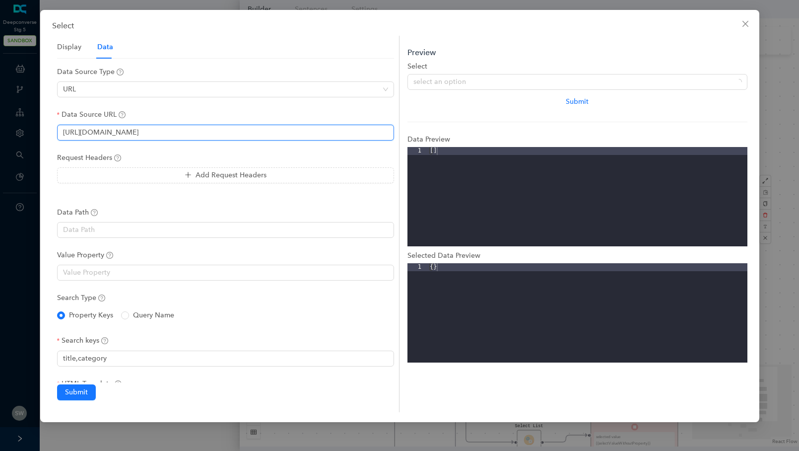
click at [178, 134] on input "[URL][DOMAIN_NAME]" at bounding box center [225, 133] width 337 height 16
drag, startPoint x: 199, startPoint y: 134, endPoint x: 51, endPoint y: 133, distance: 148.9
click at [51, 133] on div "Select Display Data Label Select Placeholder select an option Button Name Submi…" at bounding box center [399, 216] width 719 height 412
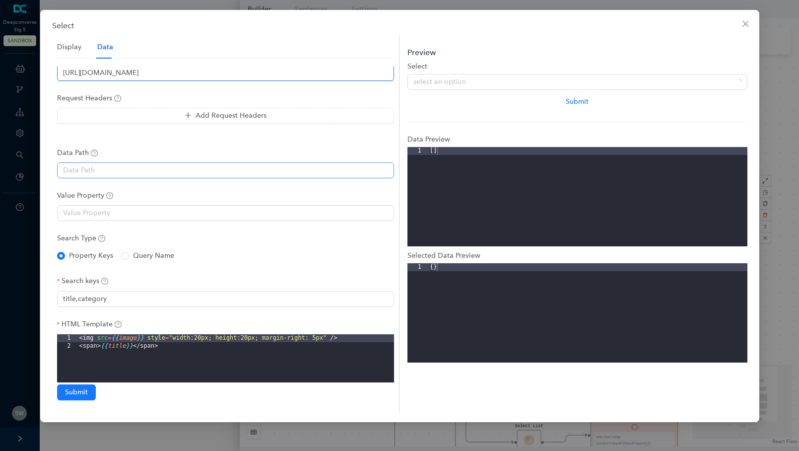
scroll to position [71, 0]
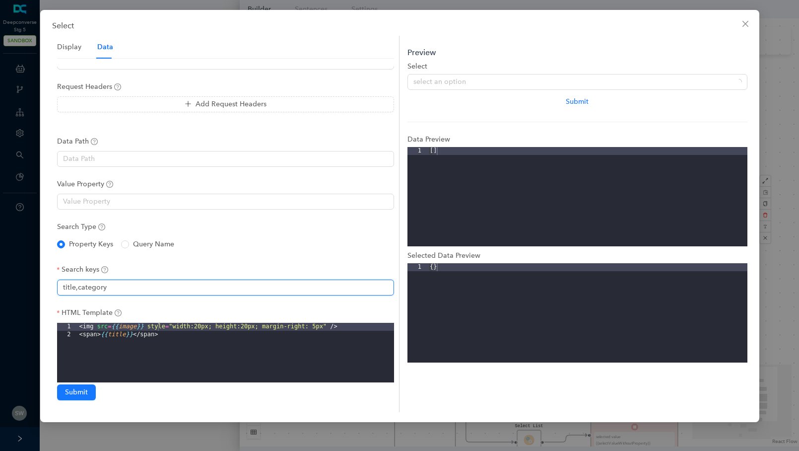
drag, startPoint x: 116, startPoint y: 288, endPoint x: 56, endPoint y: 289, distance: 60.0
click at [56, 289] on div "Display Data Label Select Placeholder select an option Button Name Submit Multi…" at bounding box center [226, 224] width 348 height 376
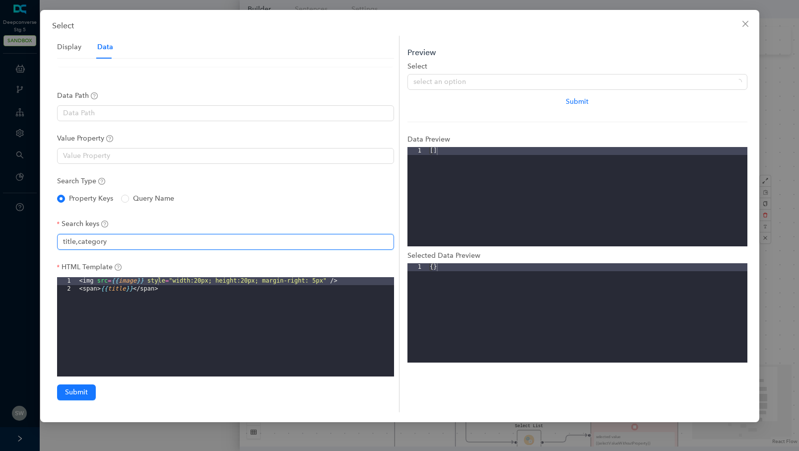
scroll to position [121, 0]
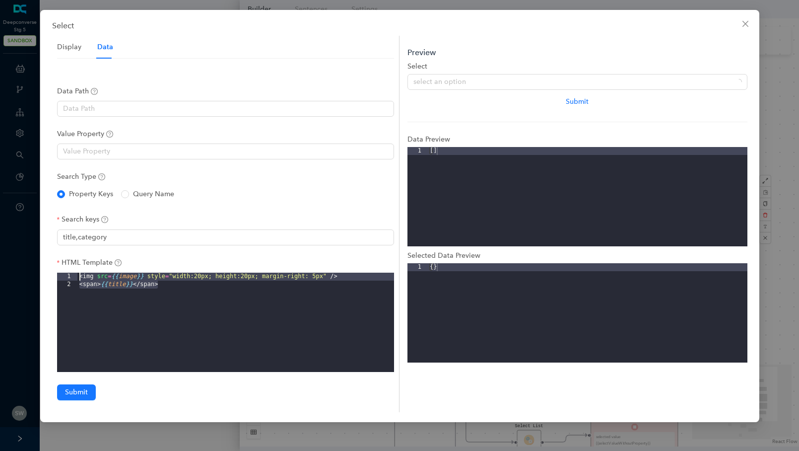
drag, startPoint x: 168, startPoint y: 286, endPoint x: 79, endPoint y: 275, distance: 89.4
click at [79, 275] on div "< img src = {{ image }} style = "width:20px; height:20px; margin-right: 5px" />…" at bounding box center [235, 329] width 317 height 115
click at [741, 21] on icon "close" at bounding box center [745, 24] width 8 height 8
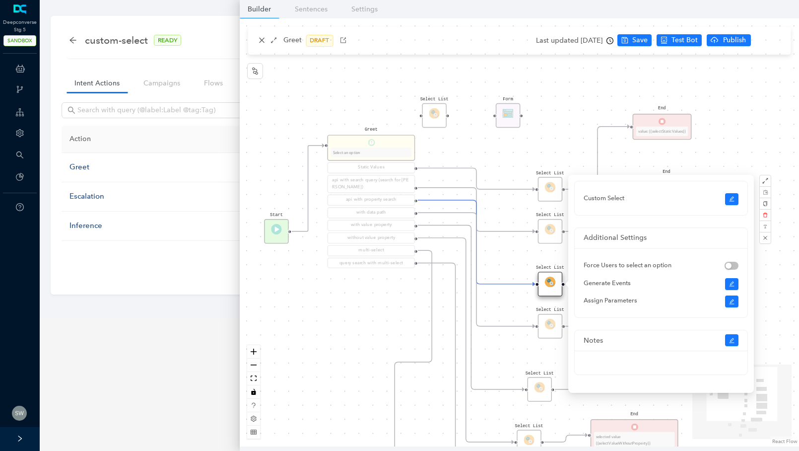
click at [536, 153] on div "Select List Select List Select List End selected value {{selectValueWithoutProp…" at bounding box center [519, 232] width 559 height 428
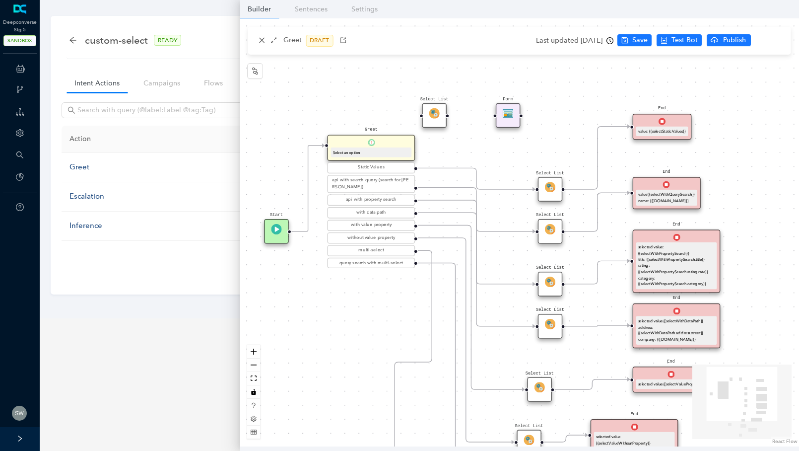
click at [665, 247] on div "selected value: {{selectWithPropertySearch}} title: {{selectWithPropertySearch.…" at bounding box center [676, 265] width 77 height 43
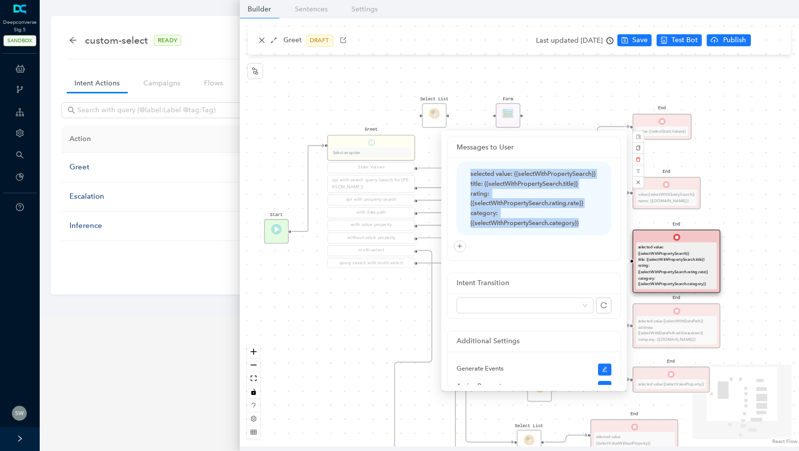
drag, startPoint x: 588, startPoint y: 232, endPoint x: 454, endPoint y: 172, distance: 147.1
click at [454, 172] on div "selected value: {{selectWithPropertySearch}} title: {{selectWithPropertySearch.…" at bounding box center [534, 208] width 173 height 103
copy div "selected value: {{selectWithPropertySearch}} title: {{selectWithPropertySearch.…"
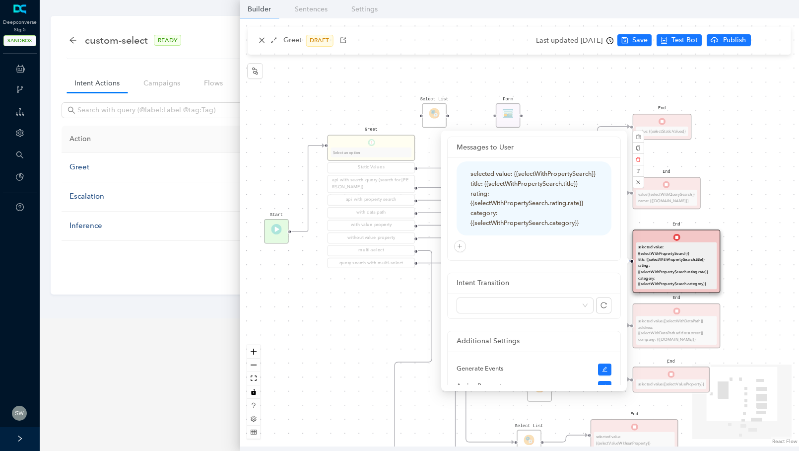
click at [328, 98] on div "Select List Select List Select List End selected value {{selectValueWithoutProp…" at bounding box center [519, 232] width 559 height 428
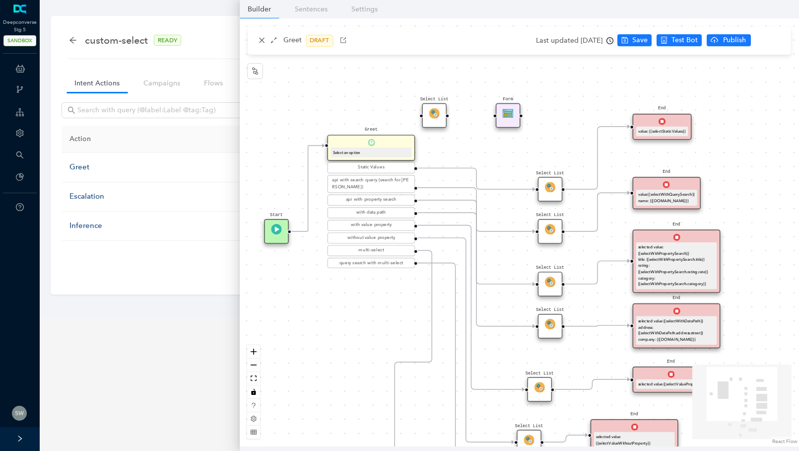
click at [546, 331] on div "Select List" at bounding box center [550, 326] width 24 height 24
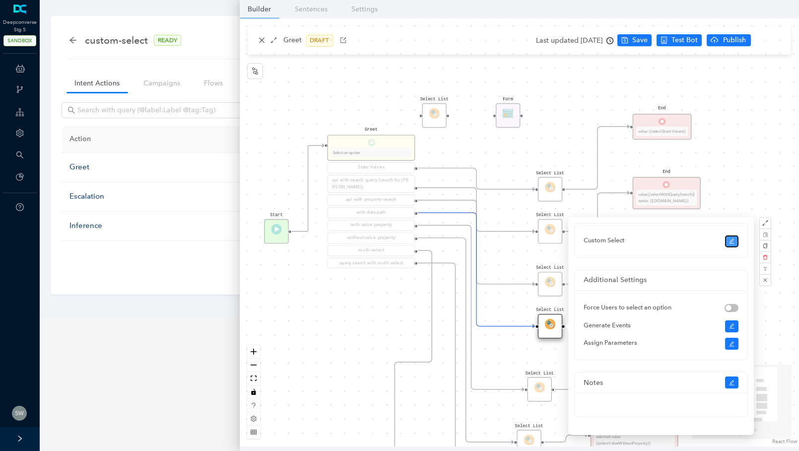
click at [731, 240] on icon "edit" at bounding box center [731, 241] width 5 height 5
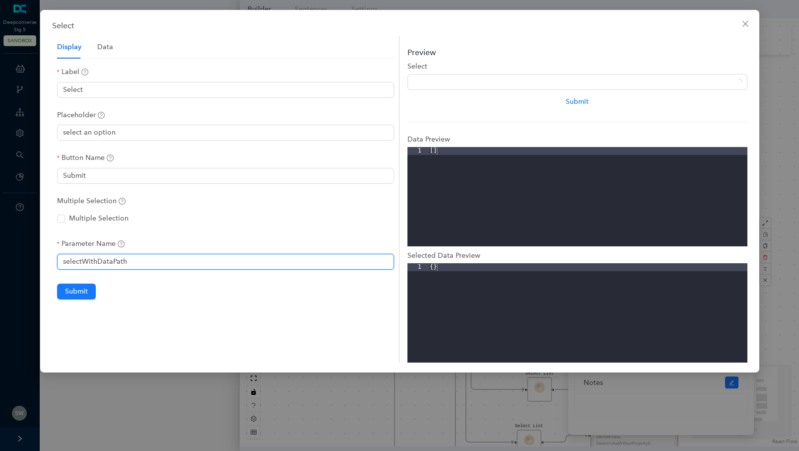
drag, startPoint x: 139, startPoint y: 263, endPoint x: 57, endPoint y: 263, distance: 81.9
click at [57, 263] on input "selectWithDataPath" at bounding box center [225, 262] width 337 height 16
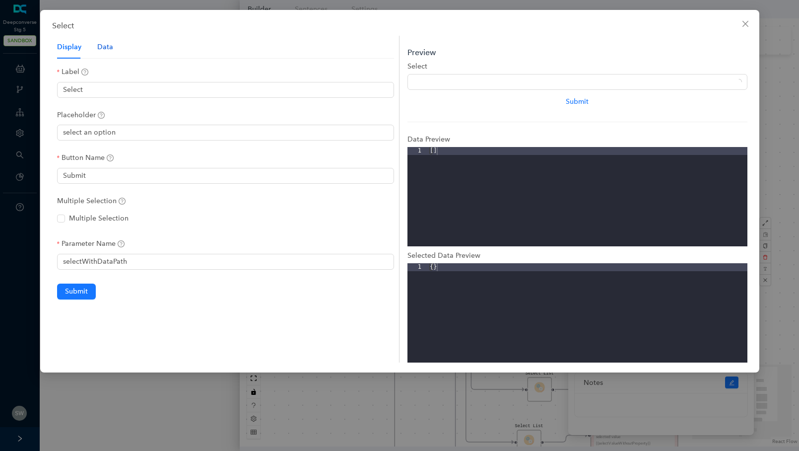
click at [98, 50] on div "Data" at bounding box center [105, 47] width 16 height 11
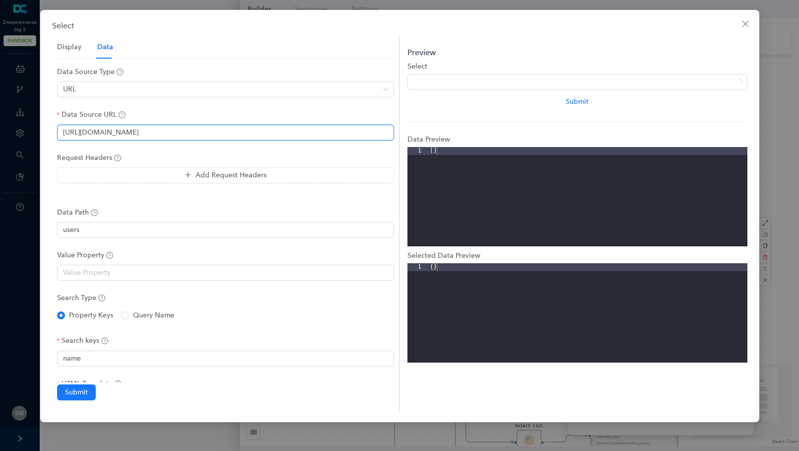
drag, startPoint x: 285, startPoint y: 134, endPoint x: 64, endPoint y: 132, distance: 221.3
click at [64, 132] on input "[URL][DOMAIN_NAME]" at bounding box center [225, 133] width 337 height 16
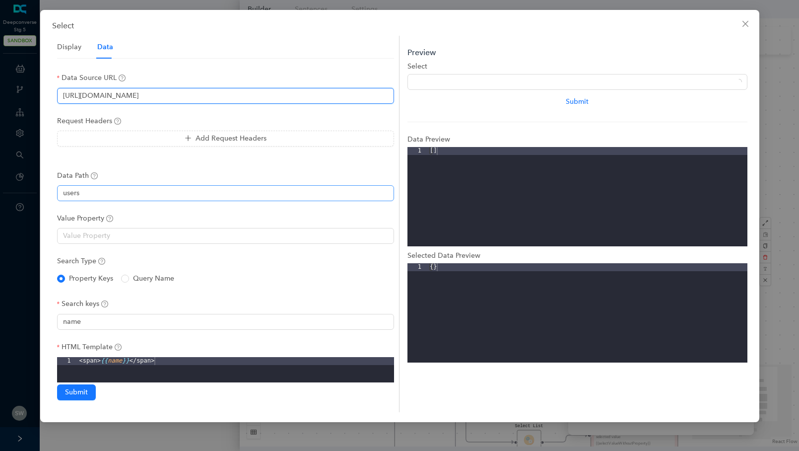
scroll to position [39, 0]
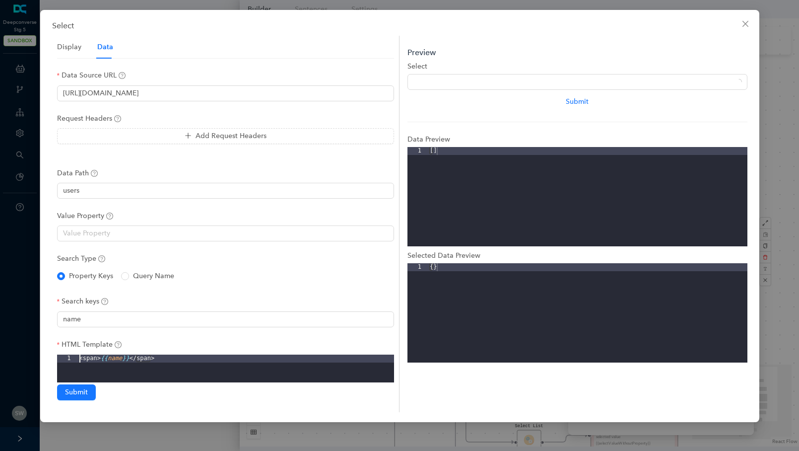
drag, startPoint x: 163, startPoint y: 358, endPoint x: 72, endPoint y: 347, distance: 91.5
click at [72, 347] on div "HTML Template 1 < span > {{ name }} </ span > XXXXXXXXXXXXXXXXXXXXXXXXXXXXXXXXX…" at bounding box center [225, 396] width 337 height 115
click at [746, 22] on icon "close" at bounding box center [745, 24] width 6 height 6
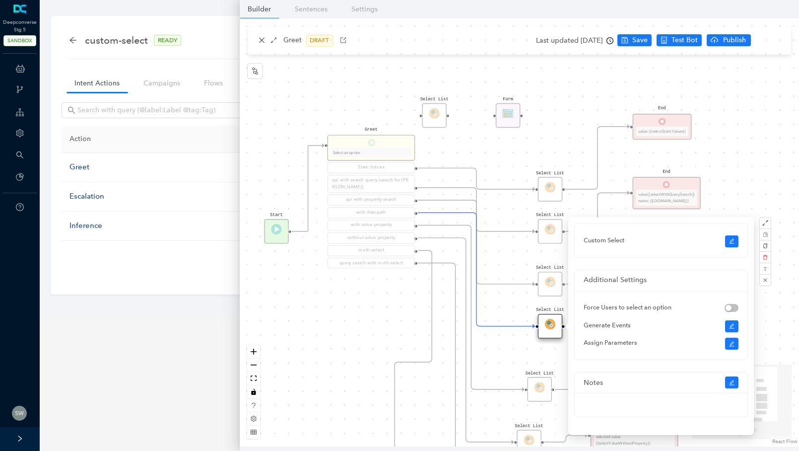
click at [378, 313] on div "Select List Select List Select List End selected value {{selectValueWithoutProp…" at bounding box center [519, 232] width 559 height 428
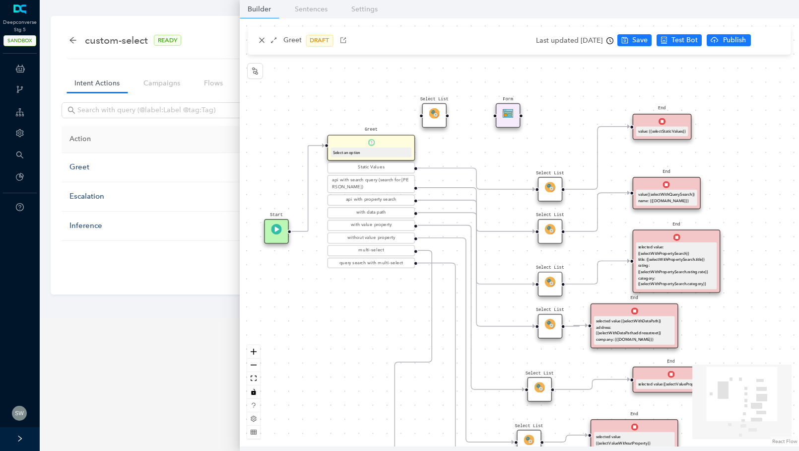
drag, startPoint x: 711, startPoint y: 341, endPoint x: 673, endPoint y: 339, distance: 37.7
click at [673, 341] on div "selected value {{selectWithDataPath}} address: {{selectWithDataPath.address.str…" at bounding box center [634, 330] width 81 height 29
click at [647, 331] on div "selected value {{selectWithDataPath}} address: {{selectWithDataPath.address.str…" at bounding box center [634, 330] width 77 height 25
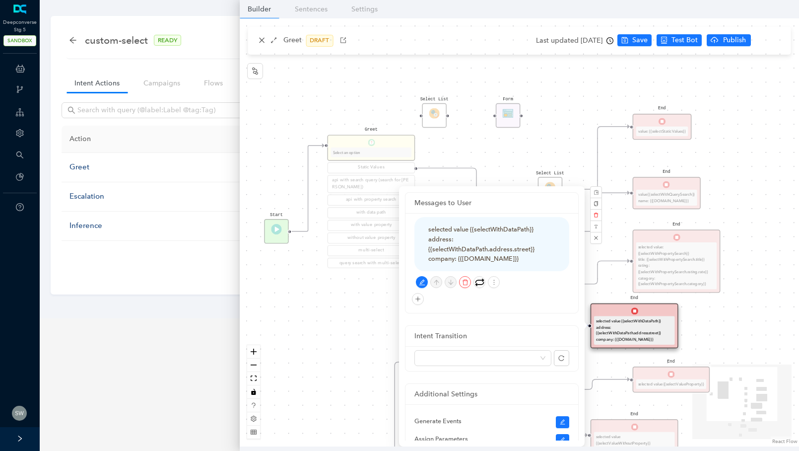
drag, startPoint x: 542, startPoint y: 259, endPoint x: 428, endPoint y: 221, distance: 119.7
click at [428, 221] on div "selected value {{selectWithDataPath}} address: {{selectWithDataPath.address.str…" at bounding box center [491, 244] width 155 height 54
copy div "selected value {{selectWithDataPath}} address: {{selectWithDataPath.address.str…"
click at [302, 292] on div "Select List Select List Select List End selected value {{selectValueWithoutProp…" at bounding box center [519, 232] width 559 height 428
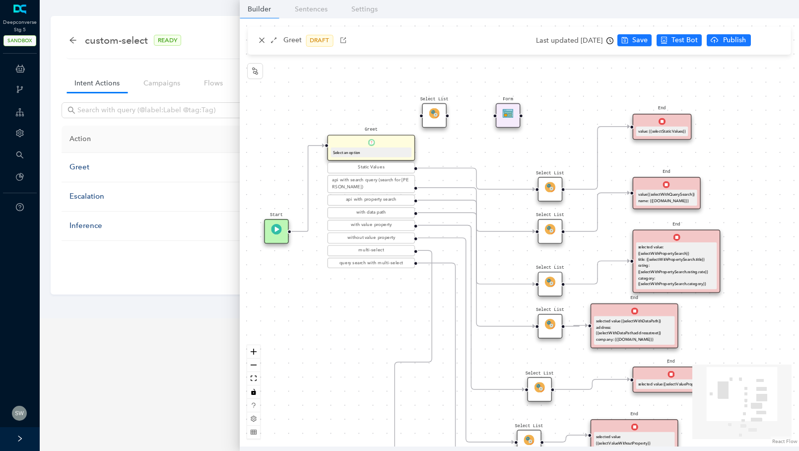
click at [429, 226] on circle "Edge from 6117501c-f15d-2d93-4aed-55029085c9e6 to reactflownode_65777ed3-b75c-4…" at bounding box center [425, 225] width 14 height 14
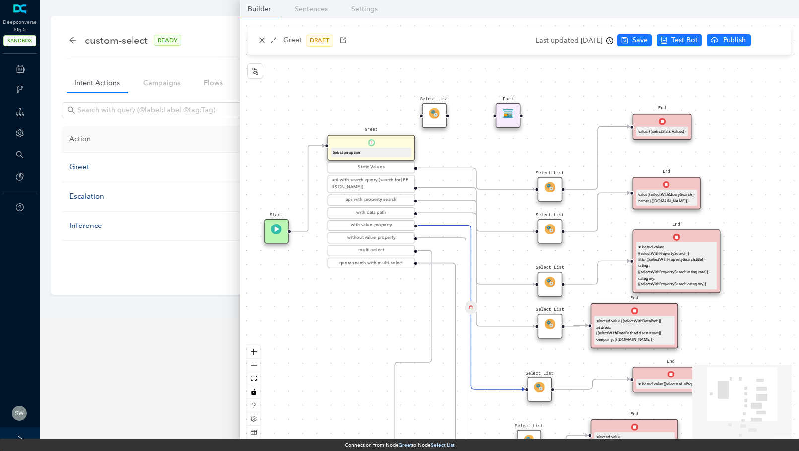
click at [535, 400] on div "Select List" at bounding box center [539, 389] width 24 height 24
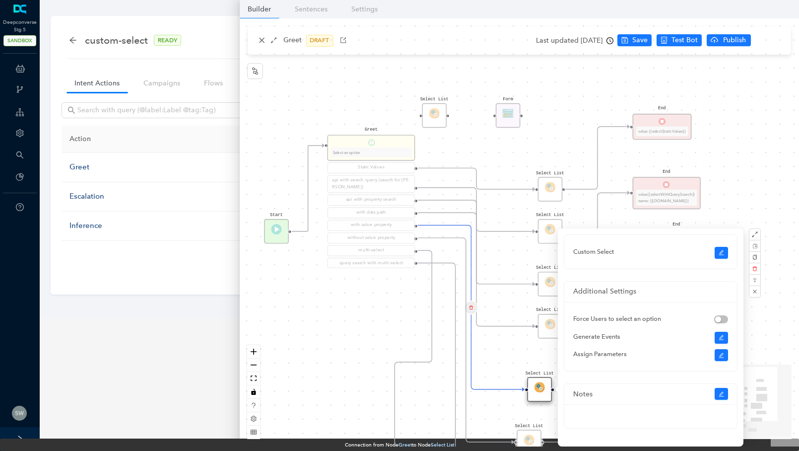
click at [723, 259] on div "Custom Select" at bounding box center [650, 252] width 173 height 34
click at [720, 253] on icon "edit" at bounding box center [721, 252] width 5 height 5
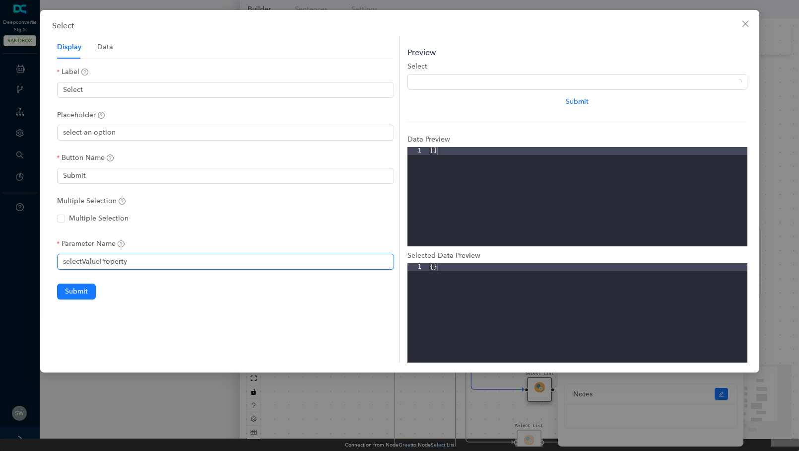
drag, startPoint x: 165, startPoint y: 261, endPoint x: 29, endPoint y: 262, distance: 135.5
click at [29, 262] on div "Select Display Data Label Select Placeholder select an option Button Name Submi…" at bounding box center [399, 225] width 799 height 451
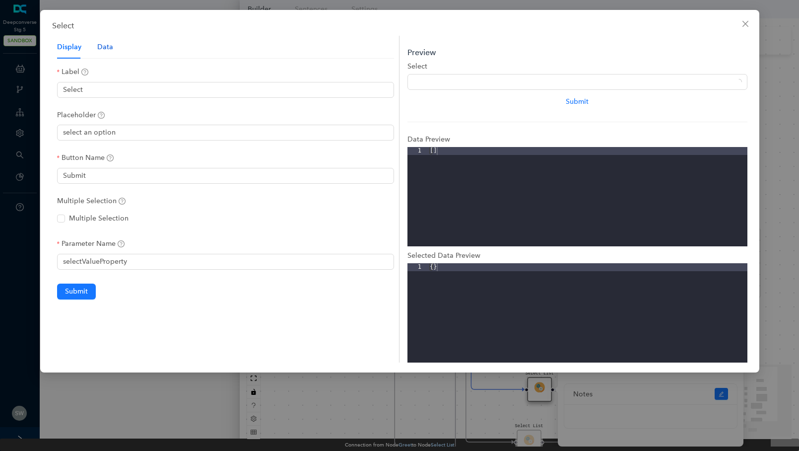
click at [98, 47] on div "Data" at bounding box center [105, 47] width 16 height 11
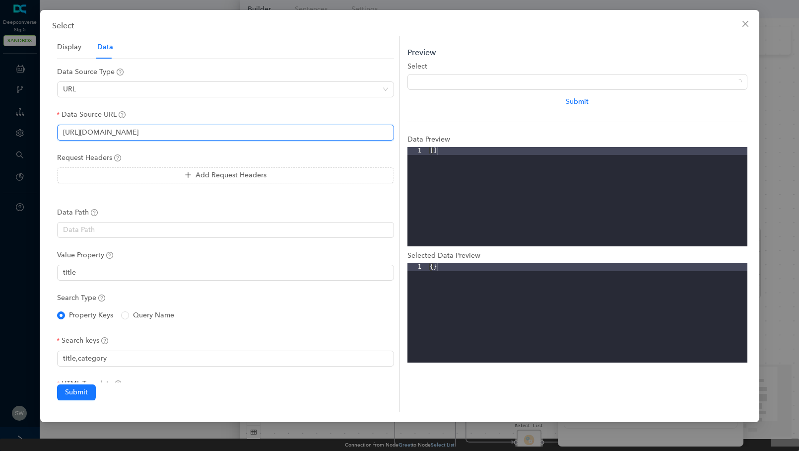
drag, startPoint x: 202, startPoint y: 134, endPoint x: 57, endPoint y: 126, distance: 145.1
click at [57, 126] on input "[URL][DOMAIN_NAME]" at bounding box center [225, 133] width 337 height 16
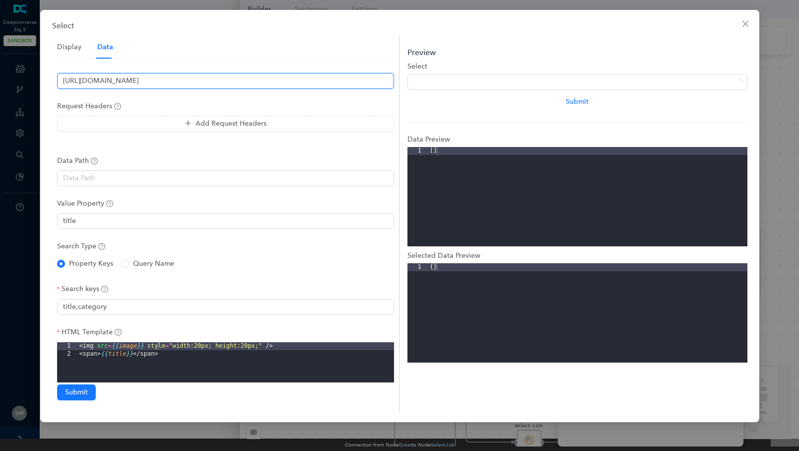
scroll to position [70, 0]
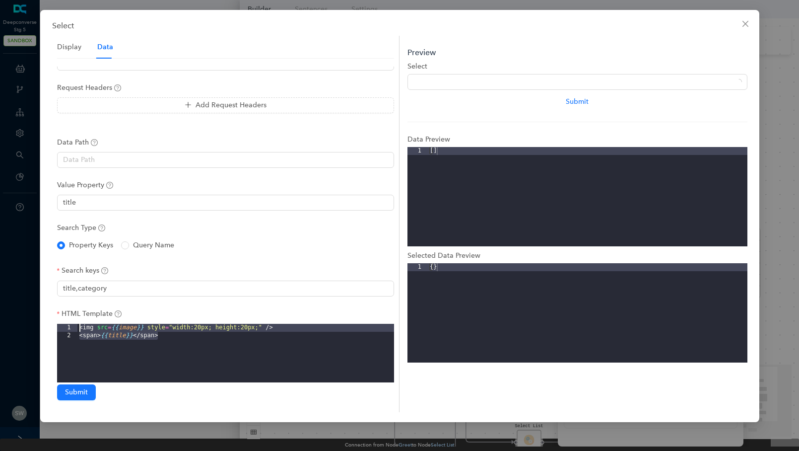
drag, startPoint x: 178, startPoint y: 341, endPoint x: 75, endPoint y: 325, distance: 104.5
click at [75, 325] on div "1 2 < img src = {{ image }} style = "width:20px; height:20px;" /> < span > {{ t…" at bounding box center [225, 373] width 337 height 99
click at [738, 25] on span "Close" at bounding box center [745, 24] width 16 height 8
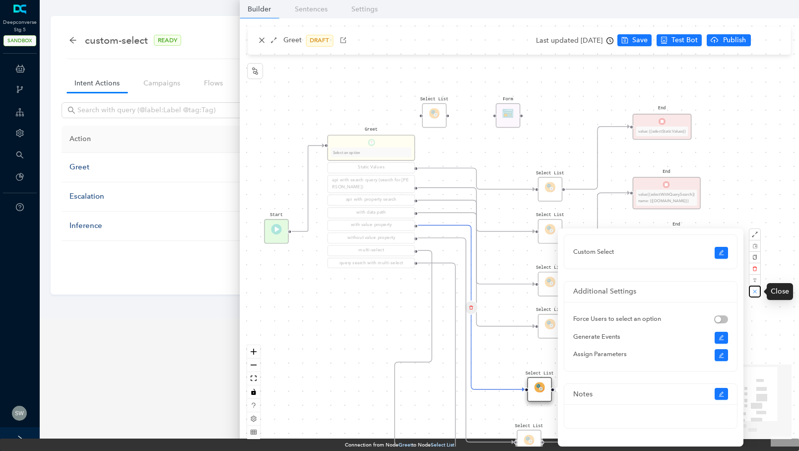
click at [753, 296] on button "button" at bounding box center [755, 291] width 12 height 12
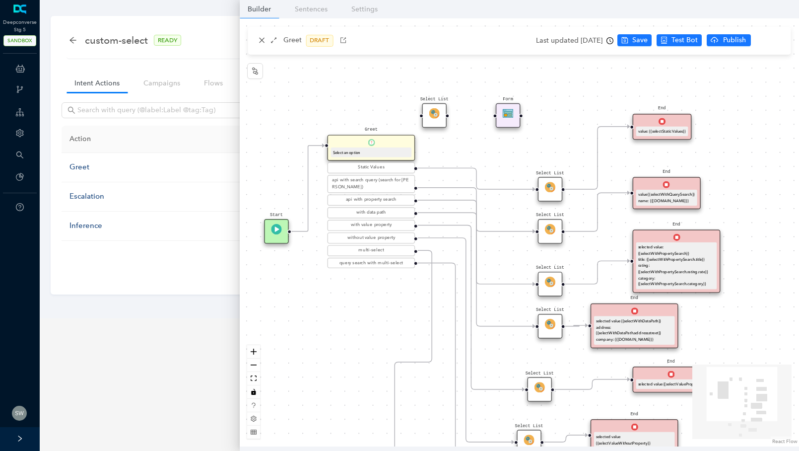
click at [655, 381] on div "selected value {{selectValueProperty}}" at bounding box center [671, 384] width 66 height 6
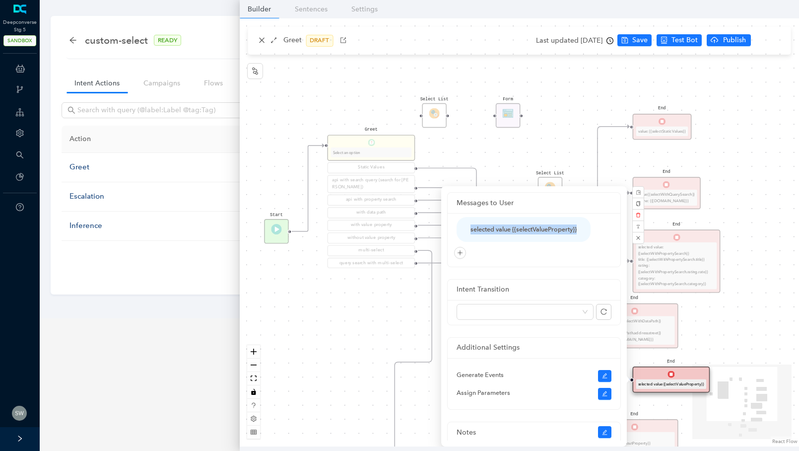
drag, startPoint x: 584, startPoint y: 228, endPoint x: 454, endPoint y: 231, distance: 130.1
click at [454, 231] on div "selected value {{selectValueProperty}}" at bounding box center [534, 240] width 173 height 54
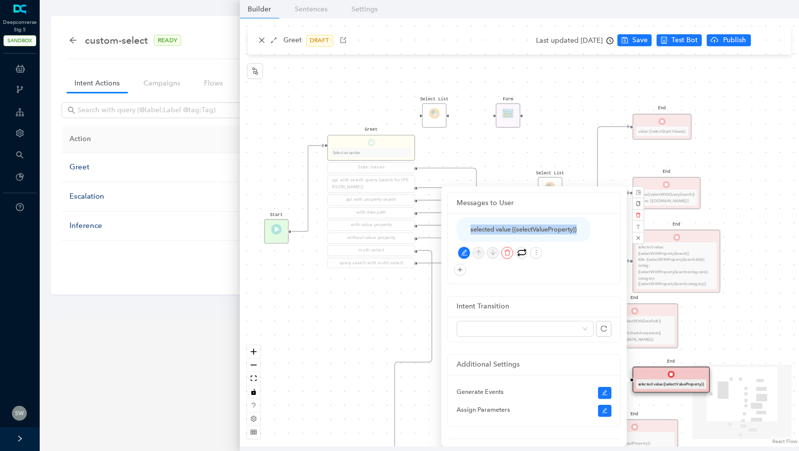
copy div "selected value {{selectValueProperty}}"
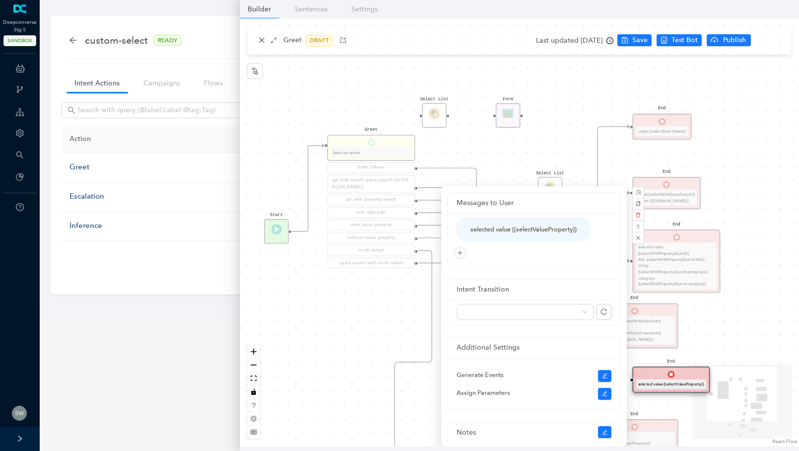
click at [390, 319] on div "Select List Select List Select List End selected value {{selectValueWithoutProp…" at bounding box center [519, 232] width 559 height 428
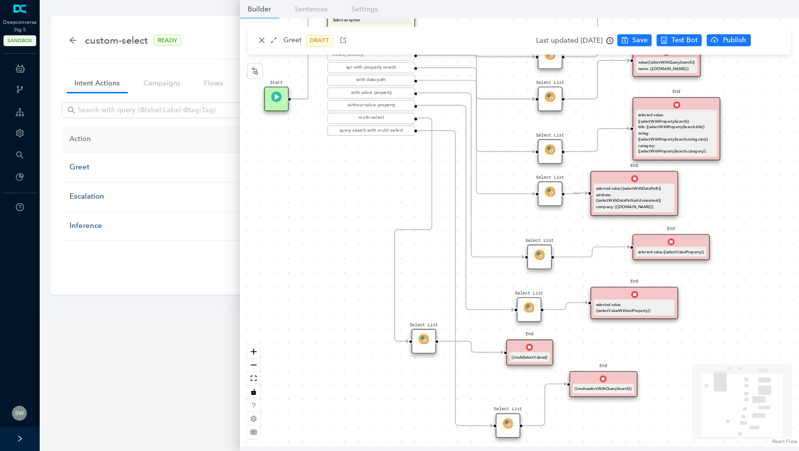
click at [457, 105] on icon "Edge from 6117501c-f15d-2d93-4aed-55029085c9e6 to reactflownode_a2d7fa4b-7b5b-4…" at bounding box center [466, 207] width 96 height 204
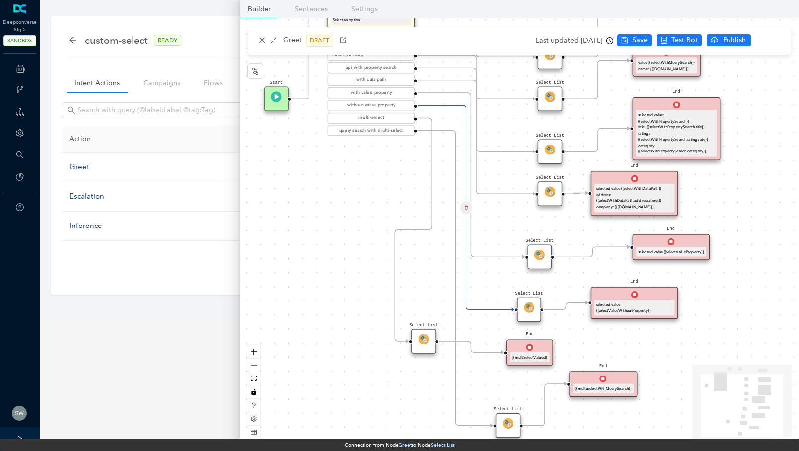
click at [525, 316] on div "Select List" at bounding box center [529, 309] width 24 height 24
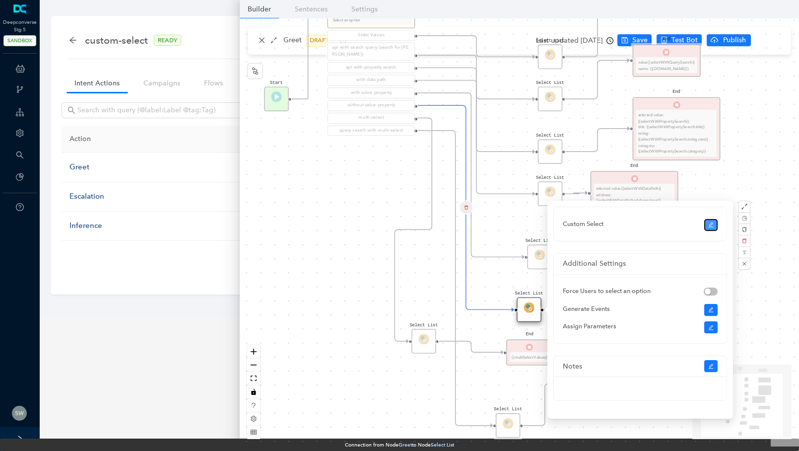
click at [704, 223] on button "button" at bounding box center [711, 225] width 14 height 12
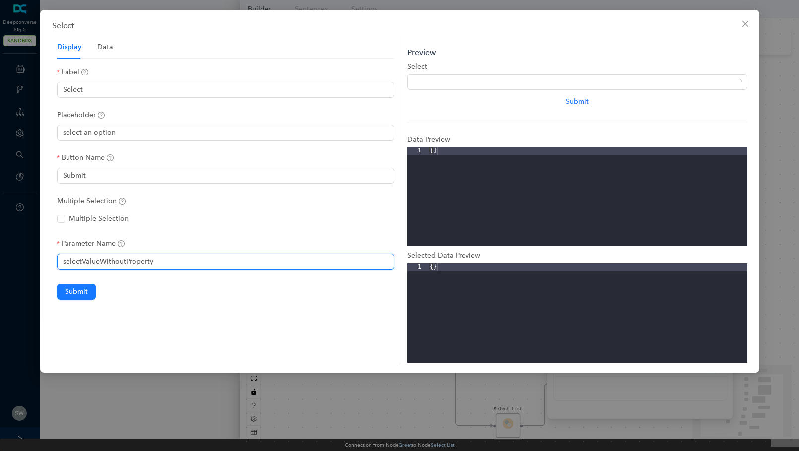
drag, startPoint x: 167, startPoint y: 262, endPoint x: 56, endPoint y: 262, distance: 111.2
click at [56, 262] on div "Display Data Label Select Placeholder select an option Button Name Submit Multi…" at bounding box center [226, 199] width 348 height 327
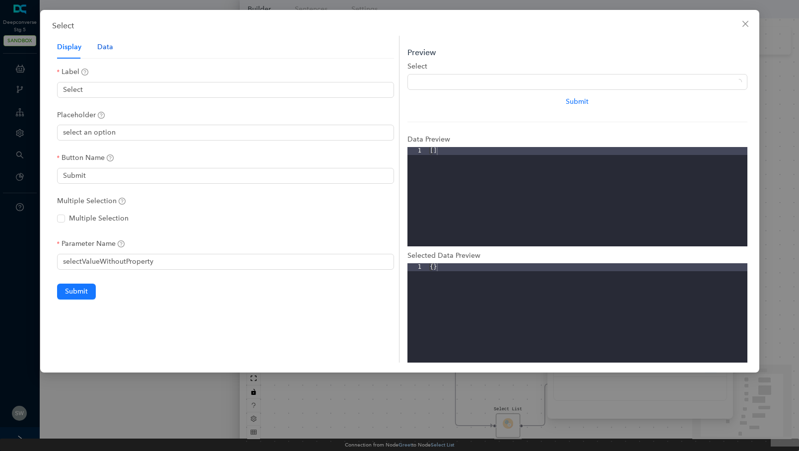
click at [106, 50] on div "Data" at bounding box center [105, 47] width 16 height 11
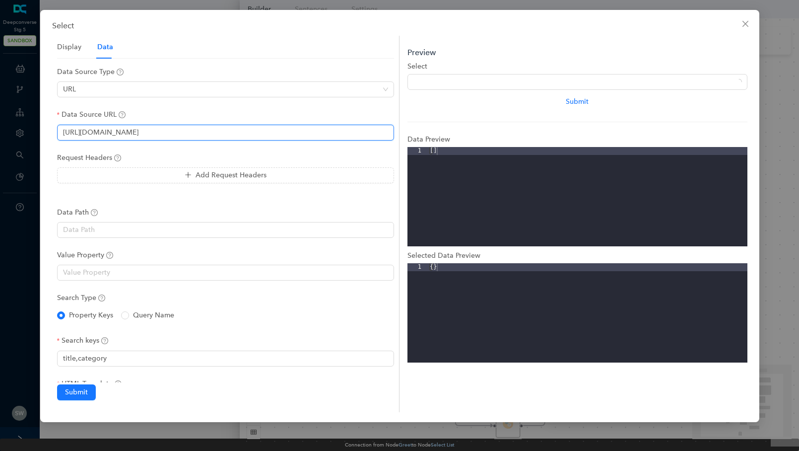
drag, startPoint x: 205, startPoint y: 131, endPoint x: 56, endPoint y: 133, distance: 149.4
click at [56, 133] on div "Display Data Label Select Placeholder select an option Button Name Submit Multi…" at bounding box center [226, 224] width 348 height 376
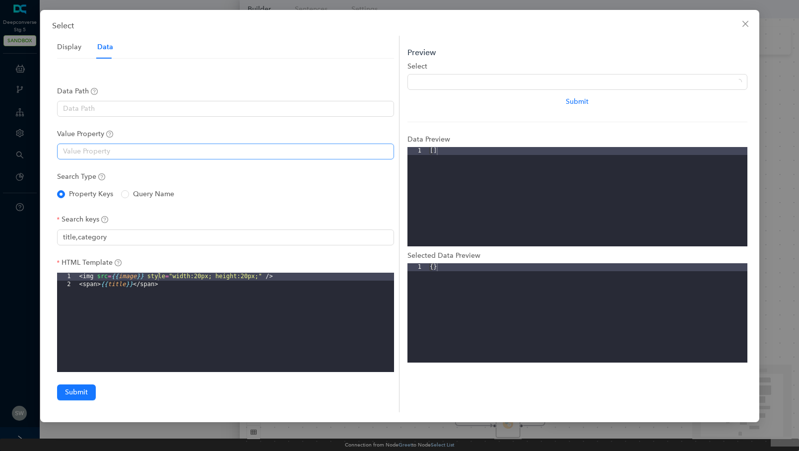
scroll to position [121, 0]
drag, startPoint x: 163, startPoint y: 289, endPoint x: 76, endPoint y: 272, distance: 88.5
click at [75, 272] on div "1 2 < img src = {{ image }} style = "width:20px; height:20px;" /> < span > {{ t…" at bounding box center [225, 321] width 337 height 99
click at [748, 23] on icon "close" at bounding box center [745, 24] width 8 height 8
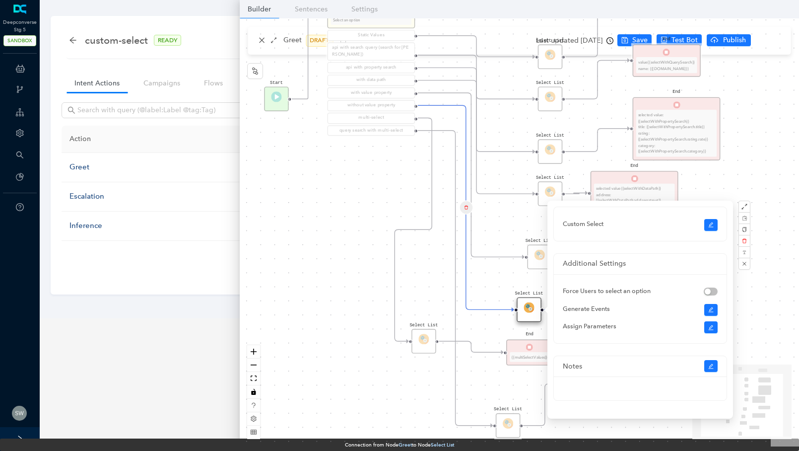
click at [493, 332] on div "Select List Select List Select List End selected value {{selectValueWithoutProp…" at bounding box center [519, 232] width 559 height 428
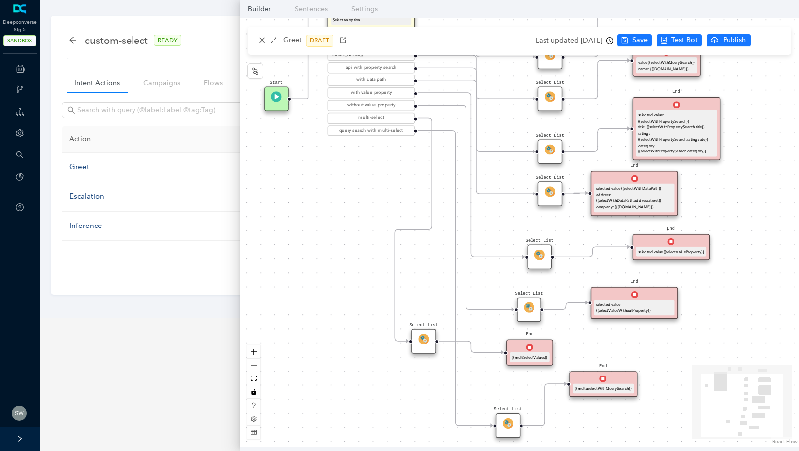
click at [635, 300] on div "selected value {{selectValueWithoutProperty}}" at bounding box center [634, 307] width 81 height 16
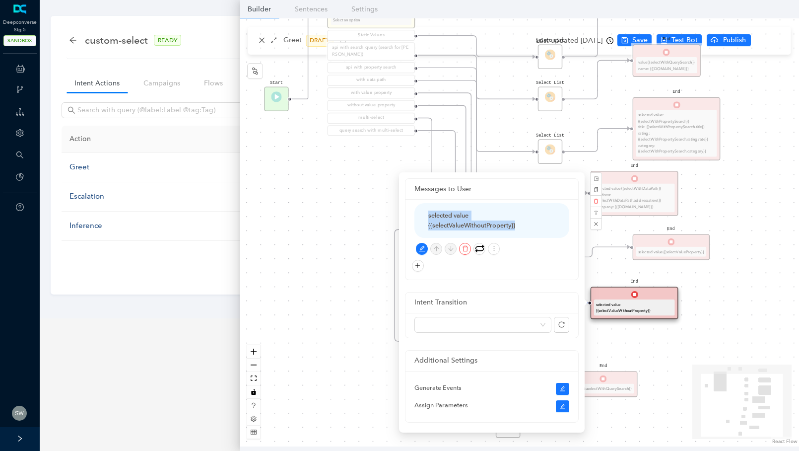
drag, startPoint x: 525, startPoint y: 221, endPoint x: 427, endPoint y: 211, distance: 98.2
click at [427, 211] on div "selected value {{selectValueWithoutProperty}}" at bounding box center [491, 220] width 155 height 35
copy div "selected value {{selectValueWithoutProperty}}"
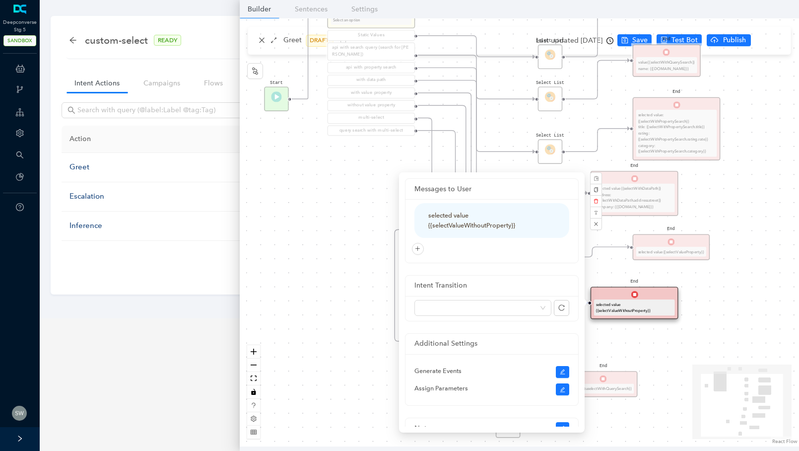
click at [314, 198] on div "Select List Select List Select List End selected value {{selectValueWithoutProp…" at bounding box center [519, 232] width 559 height 428
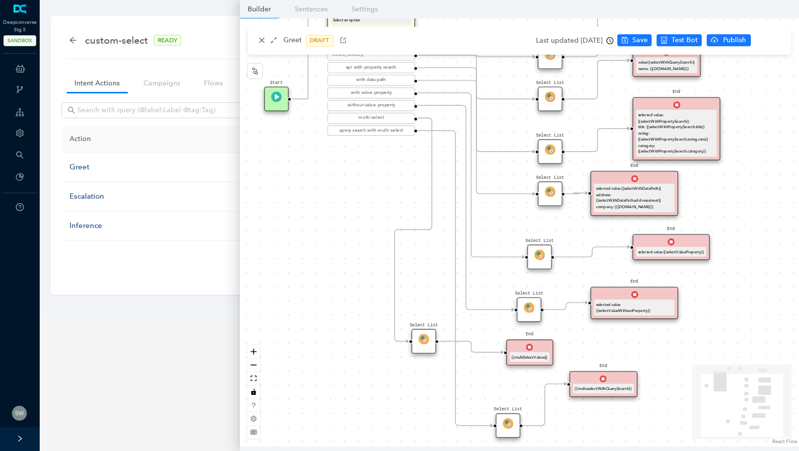
click at [425, 345] on div "Select List" at bounding box center [423, 341] width 24 height 24
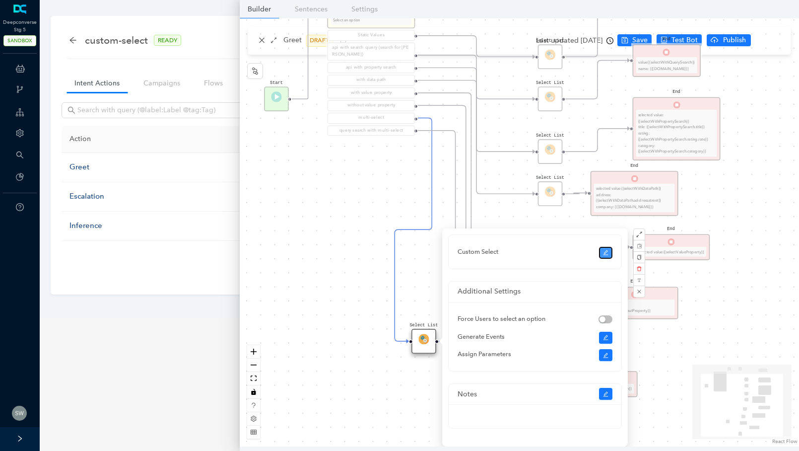
click at [599, 252] on button "button" at bounding box center [606, 253] width 14 height 12
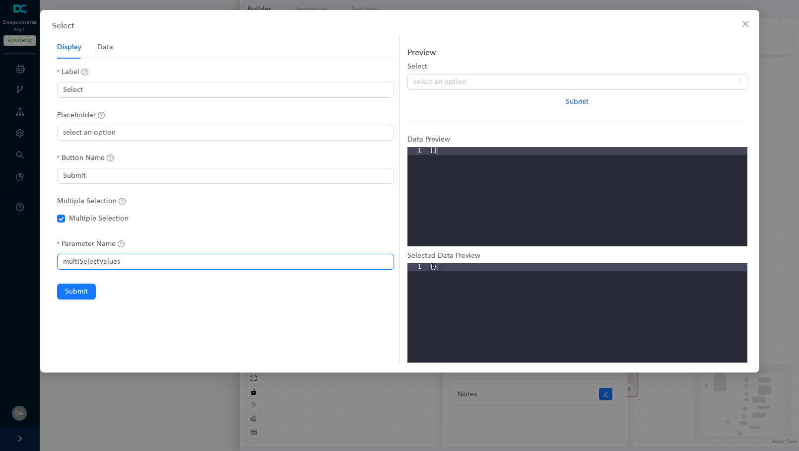
drag, startPoint x: 133, startPoint y: 259, endPoint x: 36, endPoint y: 255, distance: 97.4
click at [36, 255] on div "Select Display Data Label Select Placeholder select an option Button Name Submi…" at bounding box center [399, 225] width 799 height 451
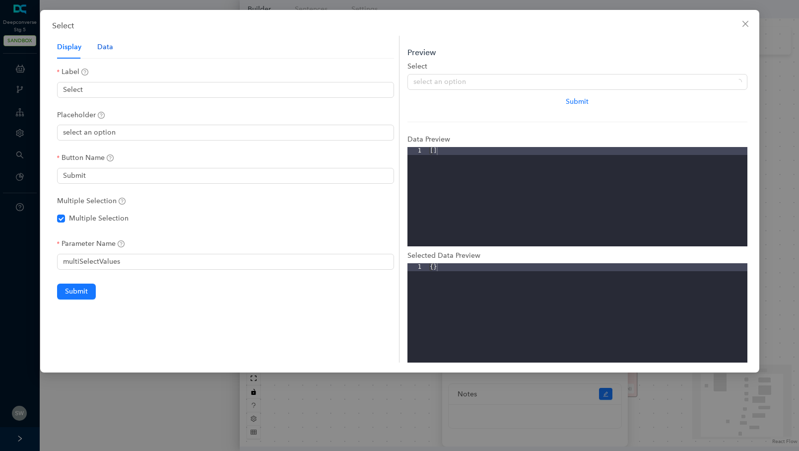
click at [104, 46] on div "Data" at bounding box center [105, 47] width 16 height 11
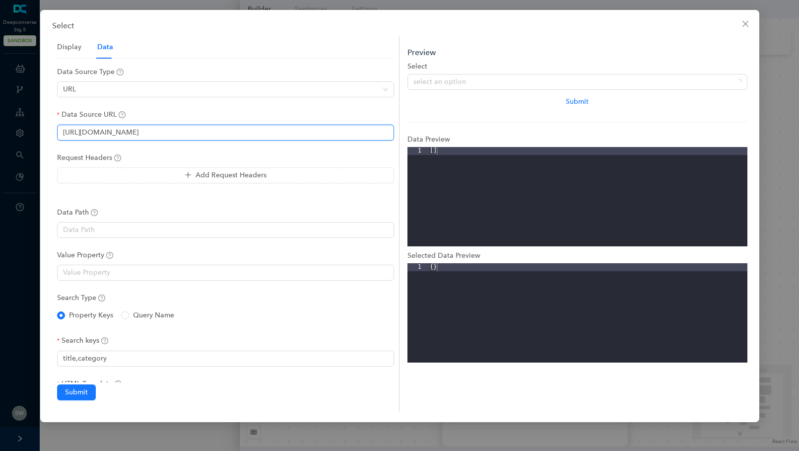
drag, startPoint x: 182, startPoint y: 133, endPoint x: 29, endPoint y: 127, distance: 152.5
click at [29, 127] on div "Select Display Data Label Select Placeholder select an option Button Name Submi…" at bounding box center [399, 225] width 799 height 451
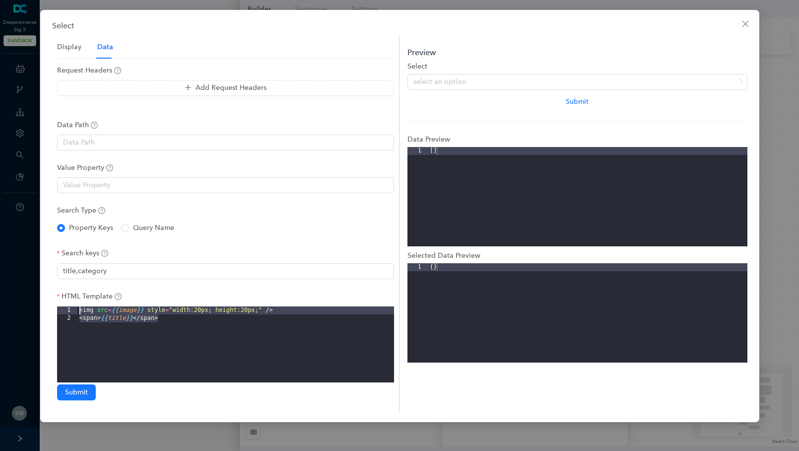
drag, startPoint x: 195, startPoint y: 322, endPoint x: 74, endPoint y: 307, distance: 122.0
click at [74, 307] on div "1 2 < img src = {{ image }} style = "width:20px; height:20px;" /> < span > {{ t…" at bounding box center [225, 355] width 337 height 99
click at [741, 19] on button "Close" at bounding box center [745, 24] width 16 height 16
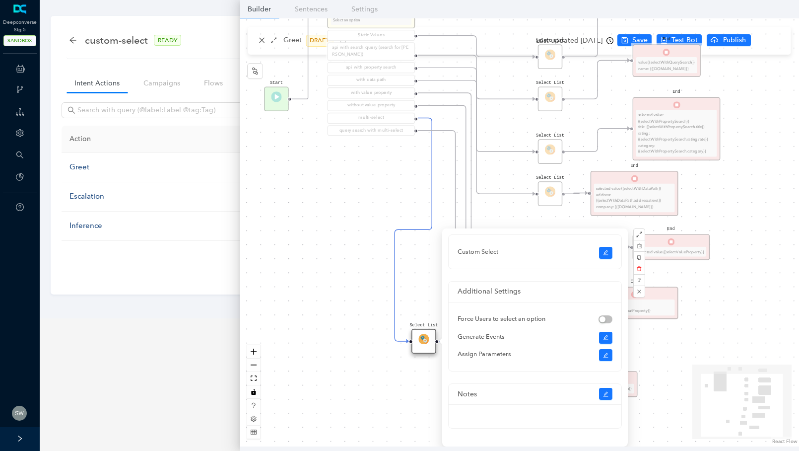
click at [696, 268] on div "Select List Select List Select List End selected value {{selectValueWithoutProp…" at bounding box center [519, 232] width 559 height 428
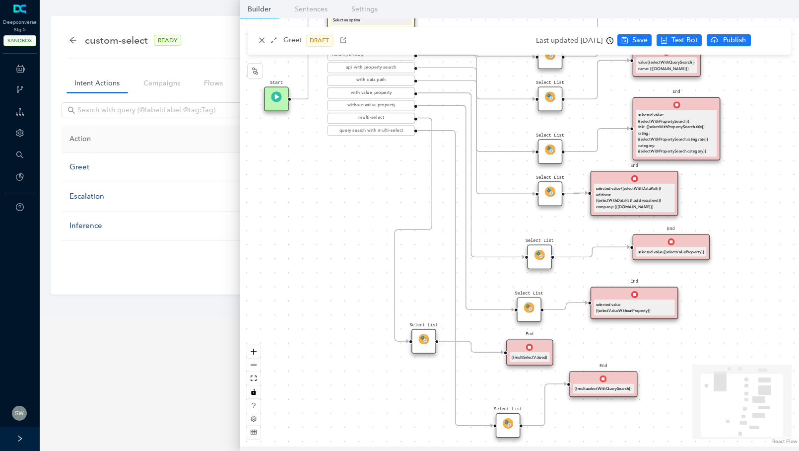
click at [533, 348] on img at bounding box center [529, 346] width 7 height 7
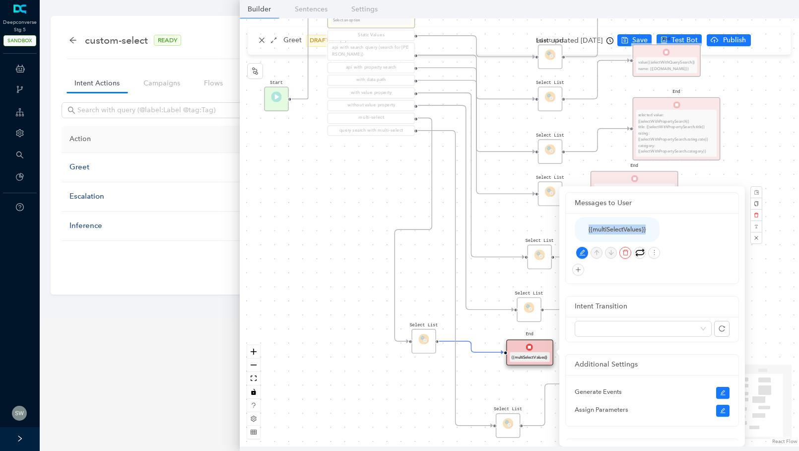
drag, startPoint x: 651, startPoint y: 225, endPoint x: 580, endPoint y: 234, distance: 71.0
click at [580, 234] on div "{{multiSelectValues}}" at bounding box center [617, 229] width 85 height 25
copy div "{{multiSelectValues}}"
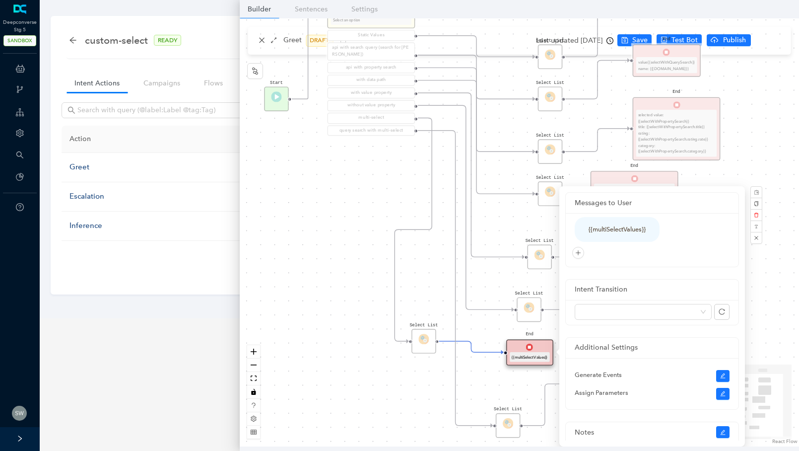
click at [431, 290] on div "Select List Select List Select List End selected value {{selectValueWithoutProp…" at bounding box center [519, 232] width 559 height 428
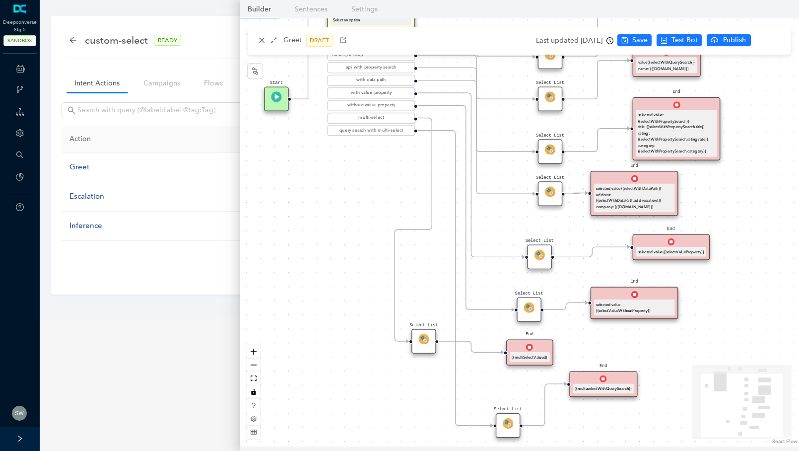
click at [511, 430] on div "Select List" at bounding box center [508, 425] width 24 height 24
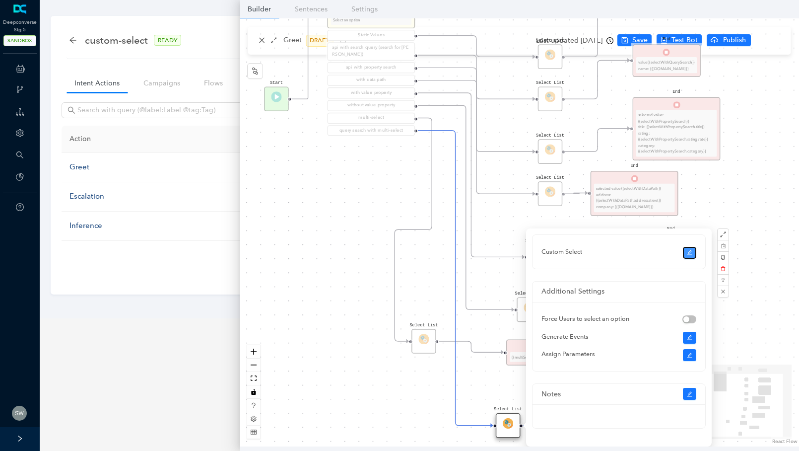
click at [690, 255] on icon "edit" at bounding box center [689, 252] width 5 height 5
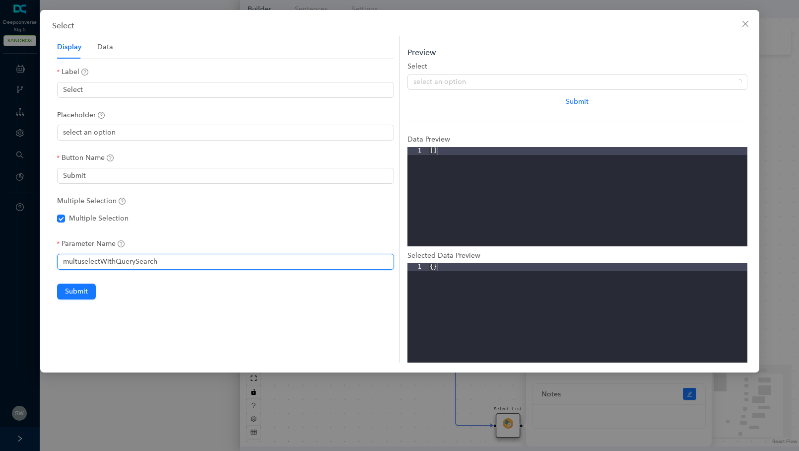
drag, startPoint x: 194, startPoint y: 265, endPoint x: 49, endPoint y: 249, distance: 145.9
click at [49, 249] on div "Select Display Data Label Select Placeholder select an option Button Name Submi…" at bounding box center [399, 191] width 719 height 362
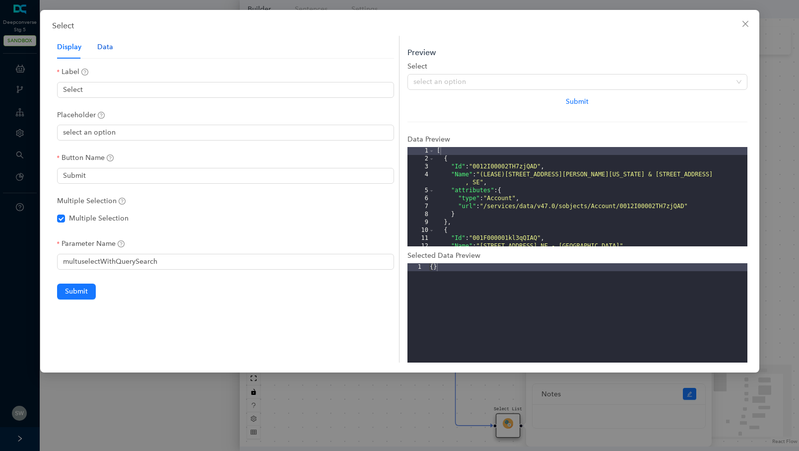
click at [107, 48] on div "Data" at bounding box center [105, 47] width 16 height 11
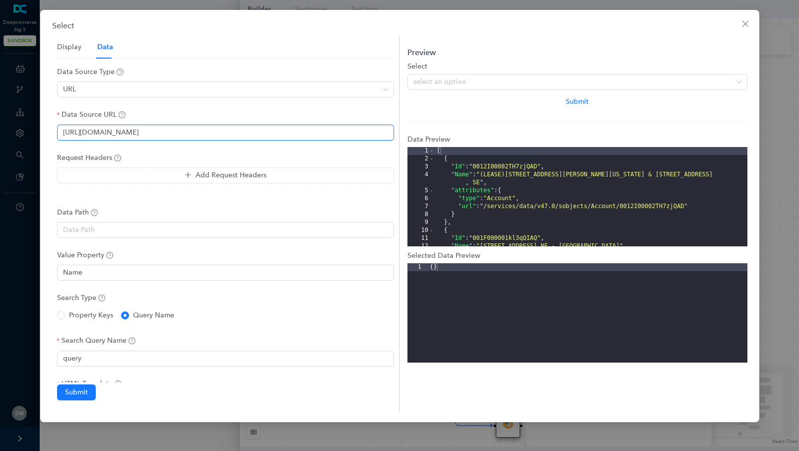
drag, startPoint x: 281, startPoint y: 134, endPoint x: 43, endPoint y: 130, distance: 238.2
click at [43, 130] on div "Select Display Data Label Select Placeholder select an option Button Name Submi…" at bounding box center [399, 216] width 719 height 412
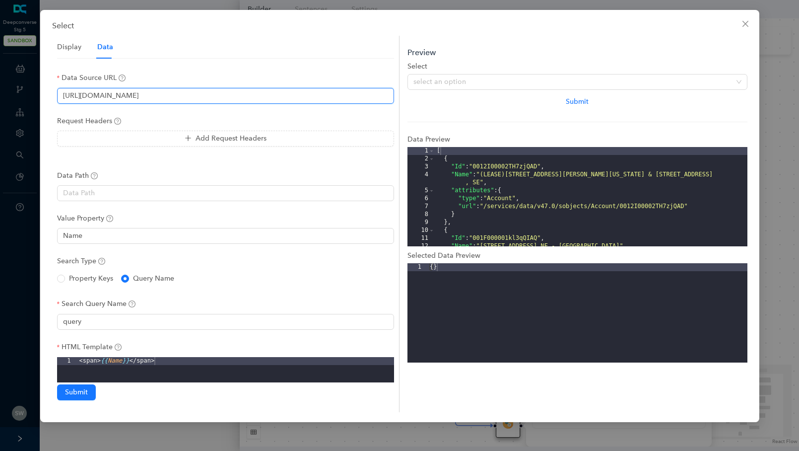
scroll to position [121, 0]
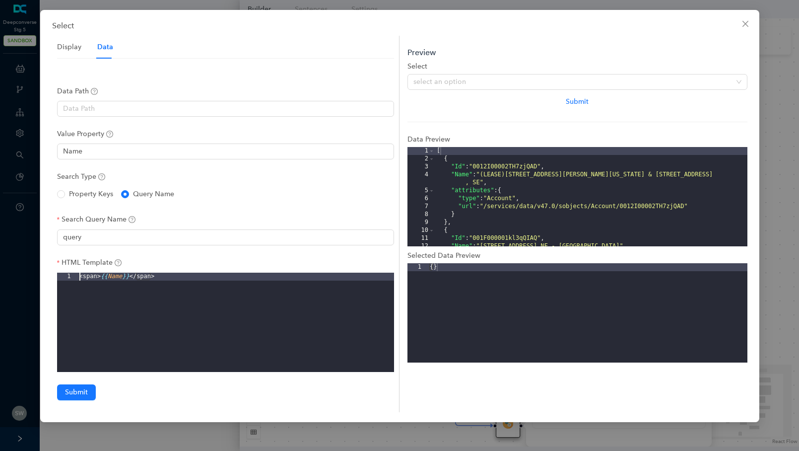
drag, startPoint x: 164, startPoint y: 274, endPoint x: 49, endPoint y: 272, distance: 114.6
click at [49, 272] on div "Select Display Data Label Select Placeholder select an option Button Name Submi…" at bounding box center [399, 216] width 719 height 412
click at [748, 21] on icon "close" at bounding box center [745, 24] width 8 height 8
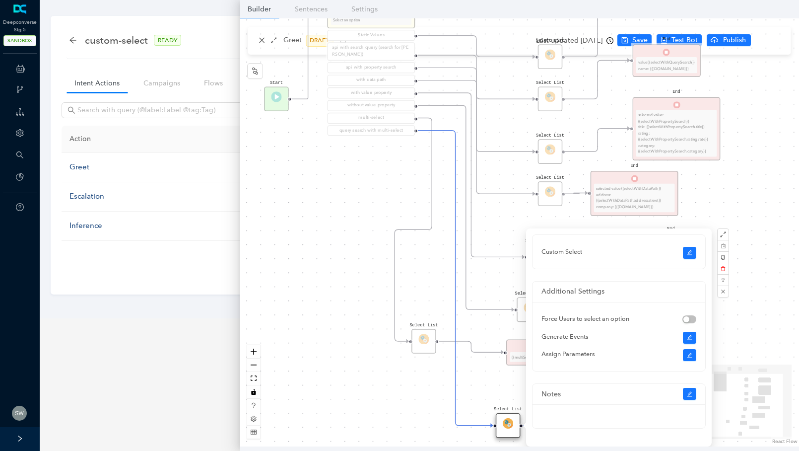
click at [466, 316] on div "Select List Select List Select List End selected value {{selectValueWithoutProp…" at bounding box center [519, 232] width 559 height 428
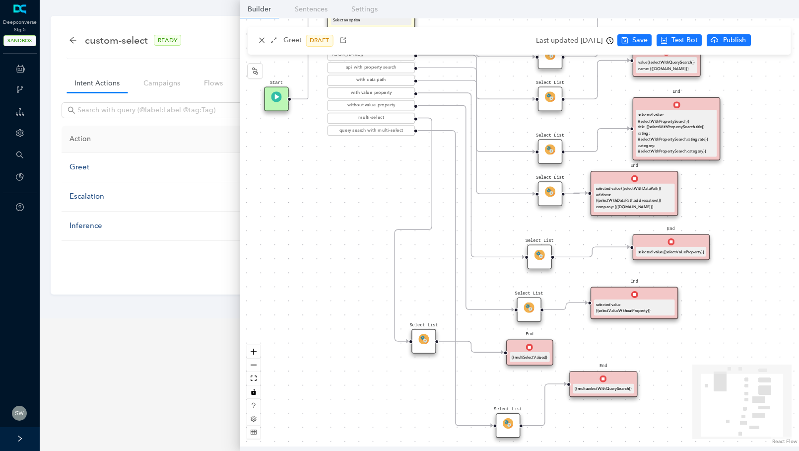
click at [604, 386] on div "{{multuselectWithQuerySearch}}" at bounding box center [603, 389] width 57 height 6
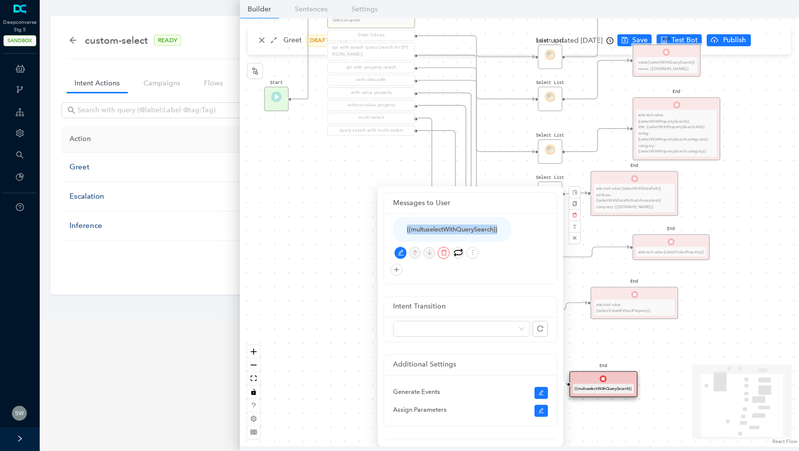
drag, startPoint x: 503, startPoint y: 224, endPoint x: 501, endPoint y: 229, distance: 5.7
click at [501, 229] on div "{{multuselectWithQuerySearch}}" at bounding box center [452, 229] width 118 height 25
copy div "{{multuselectWithQuerySearch}}"
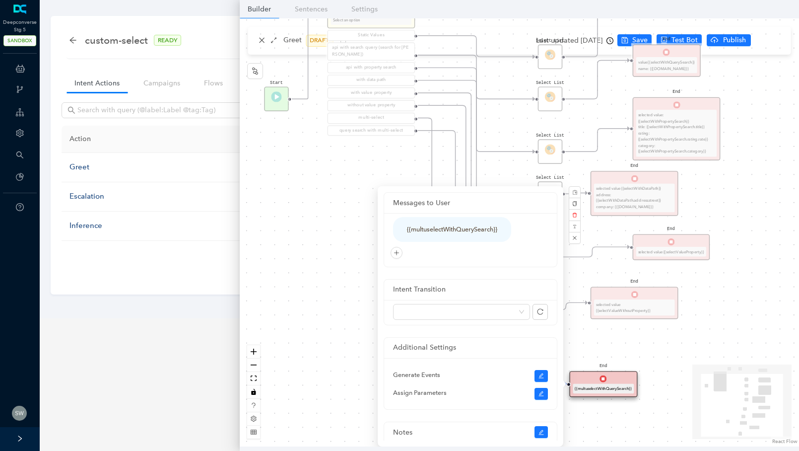
click at [338, 175] on div "Select List Select List Select List End selected value {{selectValueWithoutProp…" at bounding box center [519, 232] width 559 height 428
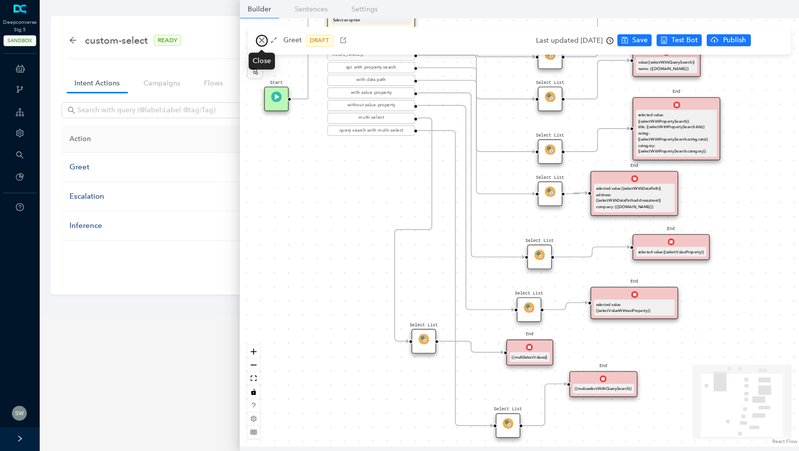
click at [263, 43] on icon "close" at bounding box center [261, 40] width 7 height 7
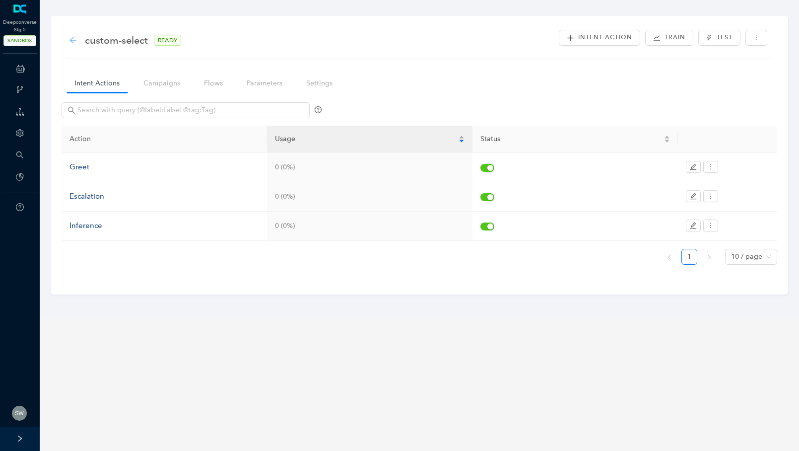
click at [74, 41] on icon "arrow-left" at bounding box center [73, 40] width 8 height 8
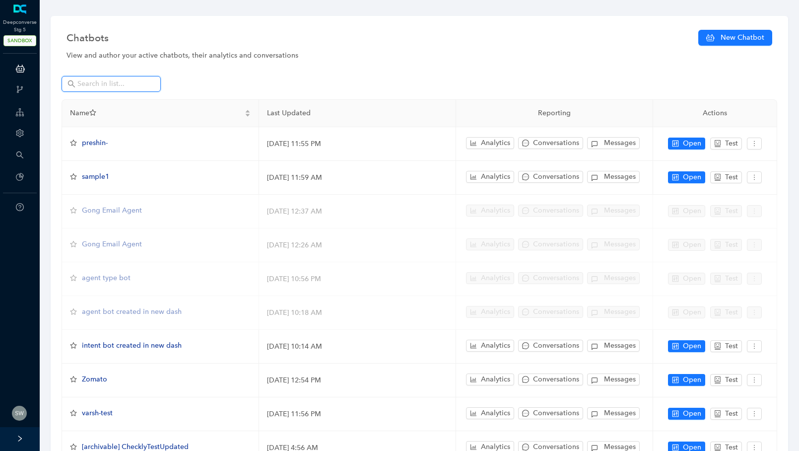
click at [94, 80] on input "text" at bounding box center [111, 83] width 69 height 11
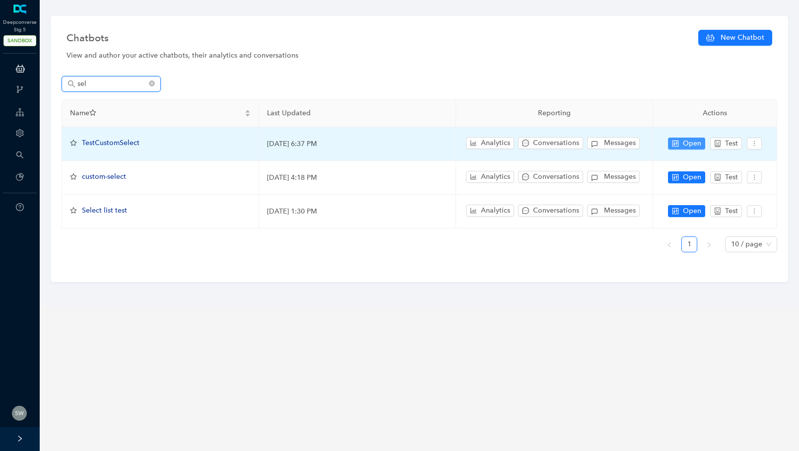
type input "sel"
click at [684, 138] on span "Open" at bounding box center [692, 143] width 18 height 11
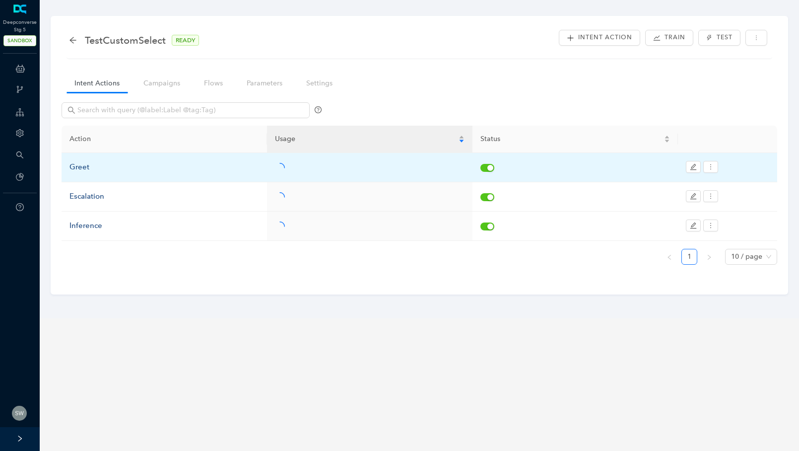
click at [84, 167] on div "Greet" at bounding box center [164, 167] width 190 height 12
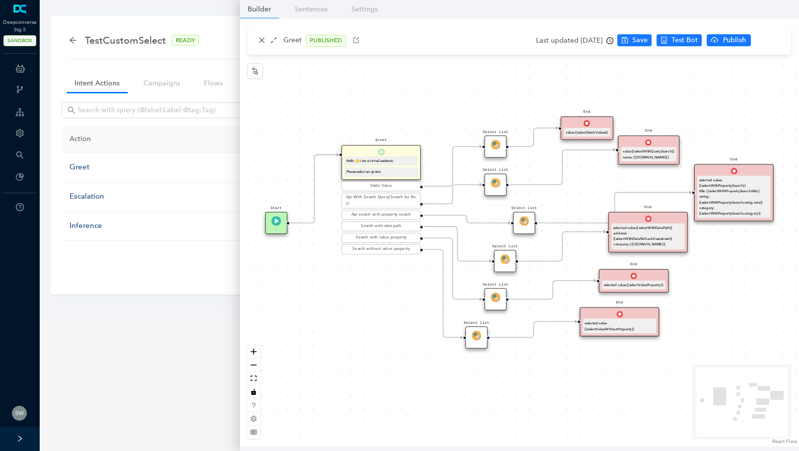
click at [507, 260] on img at bounding box center [504, 258] width 9 height 9
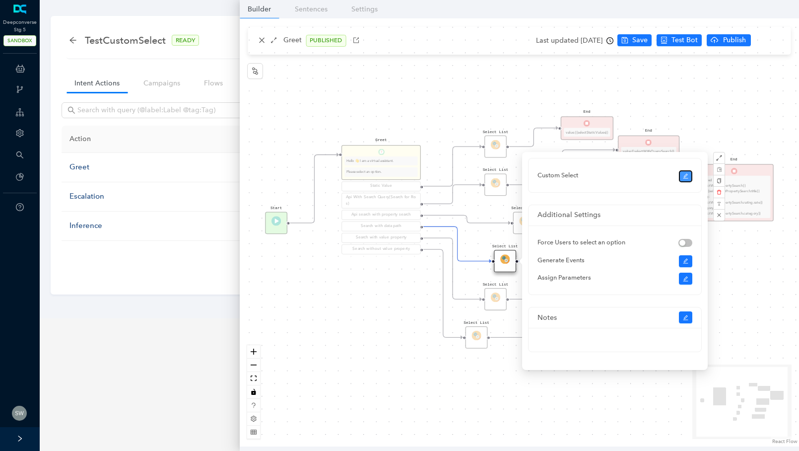
click at [683, 174] on icon "edit" at bounding box center [686, 176] width 6 height 6
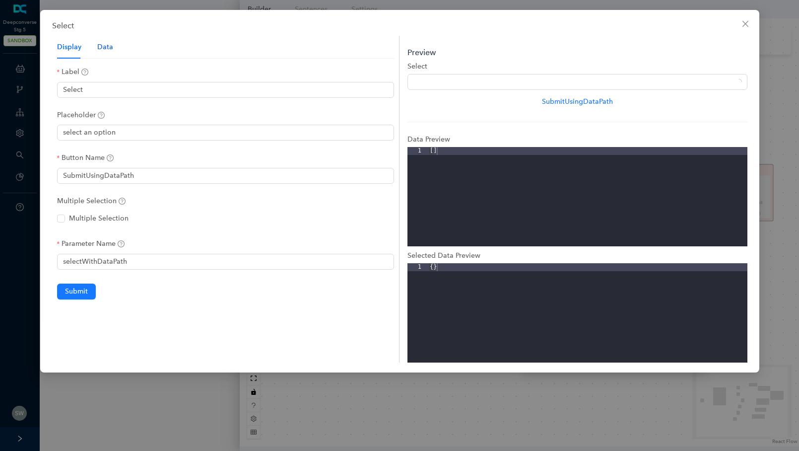
click at [109, 48] on div "Data" at bounding box center [105, 47] width 16 height 11
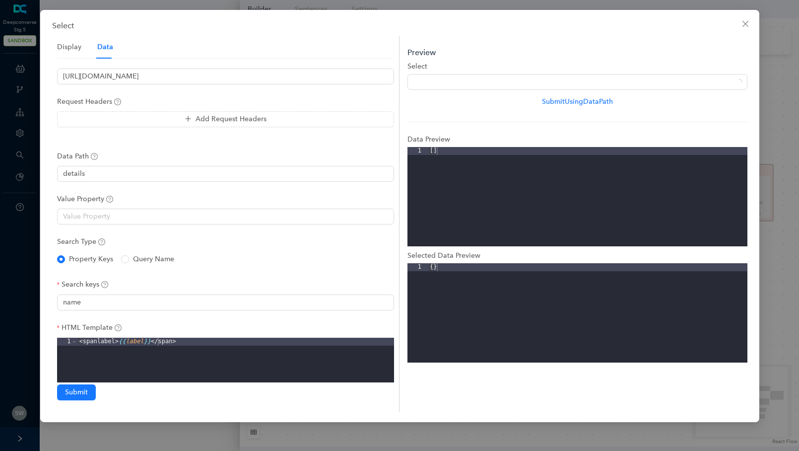
scroll to position [97, 0]
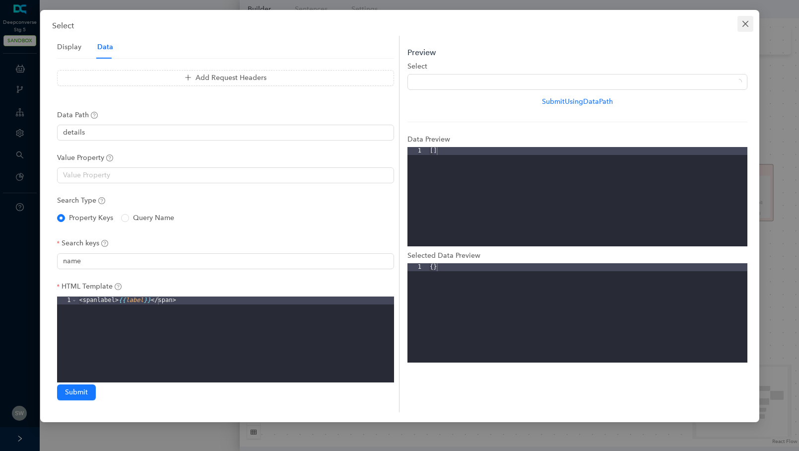
click at [740, 18] on button "Close" at bounding box center [745, 24] width 16 height 16
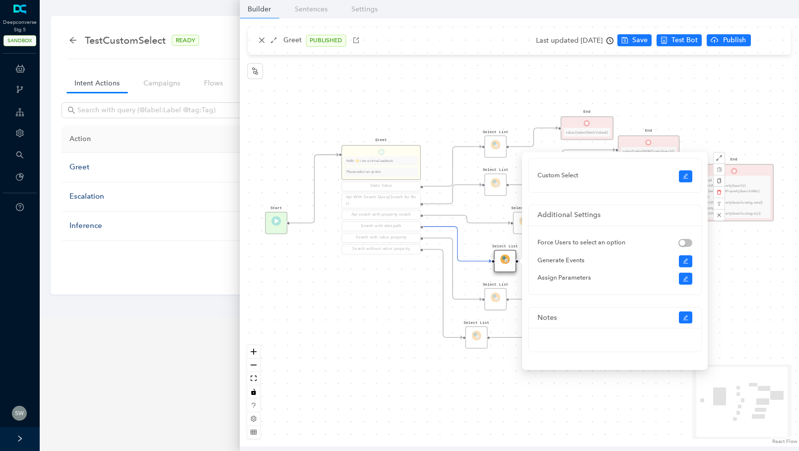
click at [685, 41] on div "End selected value {{selectValueWithoutProperty}} End selected value {{selectVa…" at bounding box center [519, 232] width 559 height 428
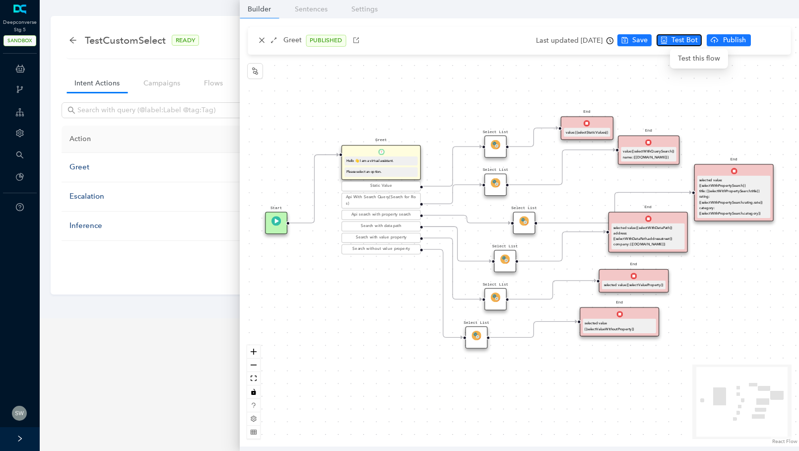
click at [685, 41] on span "Test Bot" at bounding box center [684, 40] width 26 height 11
